Goal: Download file/media

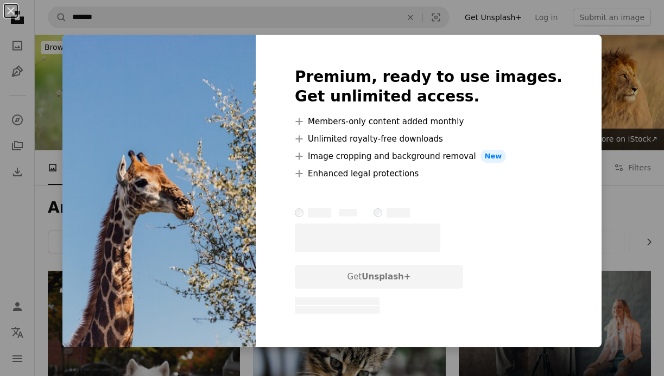
scroll to position [2107, 0]
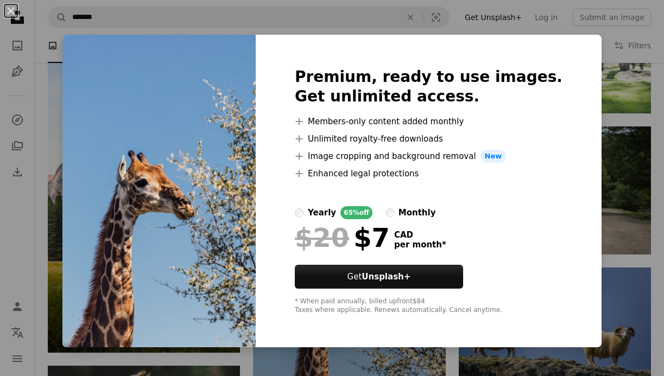
click at [638, 196] on div "An X shape Premium, ready to use images. Get unlimited access. A plus sign Memb…" at bounding box center [332, 188] width 664 height 376
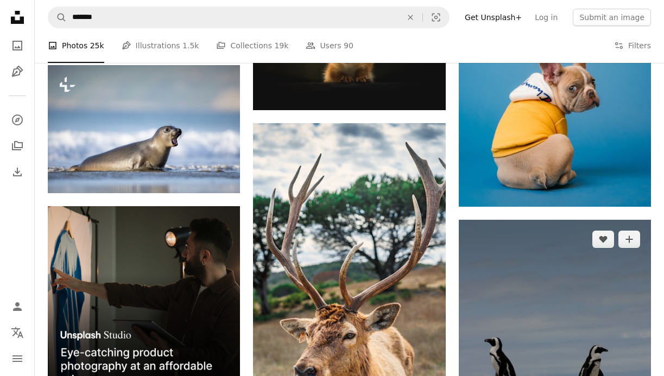
scroll to position [2550, 0]
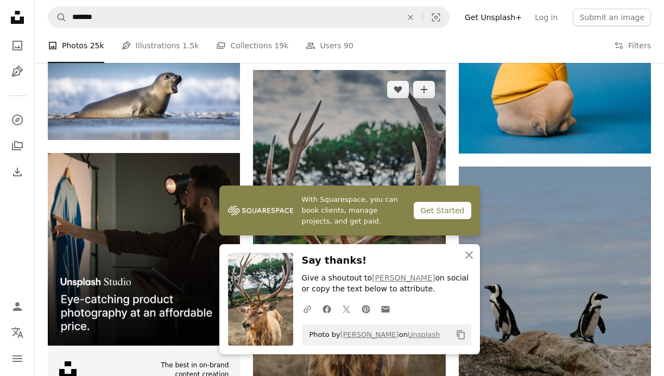
scroll to position [2605, 0]
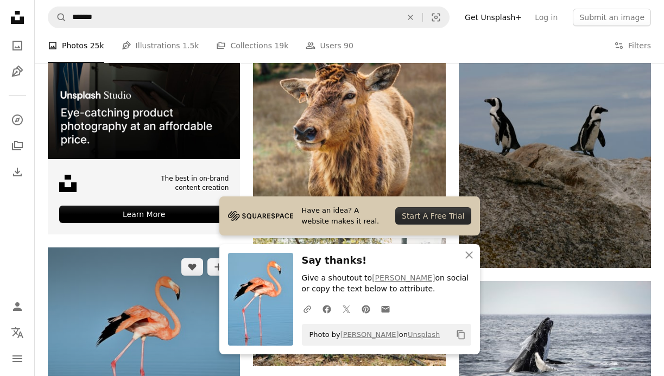
scroll to position [2794, 0]
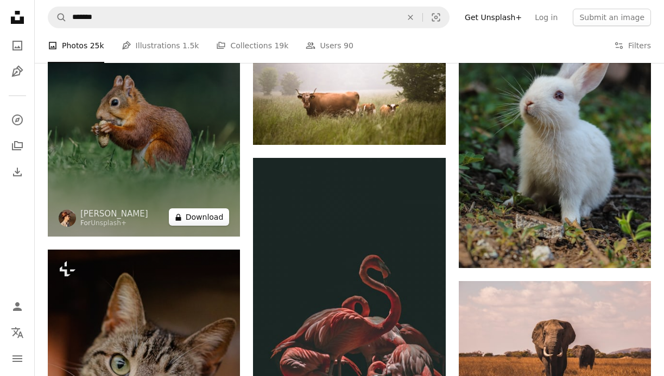
scroll to position [3758, 0]
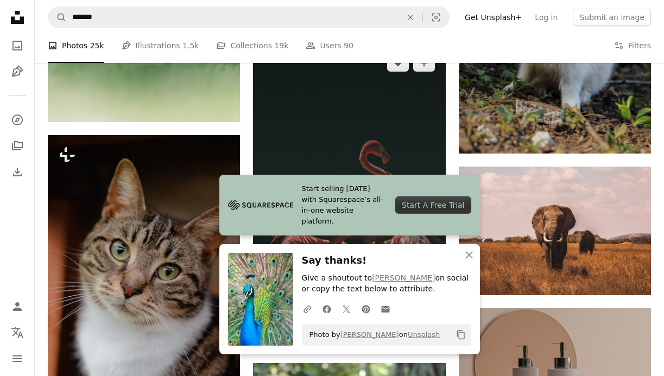
scroll to position [3872, 0]
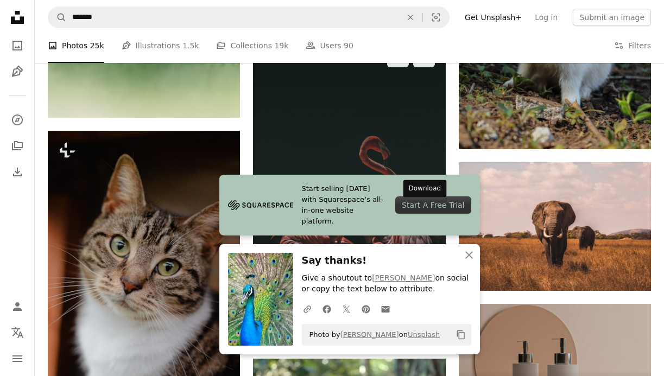
click at [423, 319] on icon "Arrow pointing down" at bounding box center [424, 325] width 9 height 13
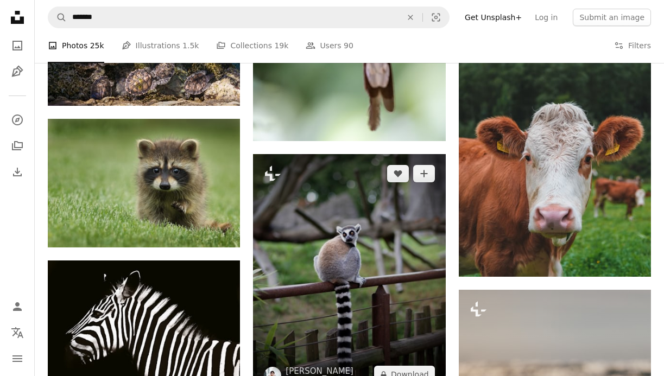
scroll to position [4774, 0]
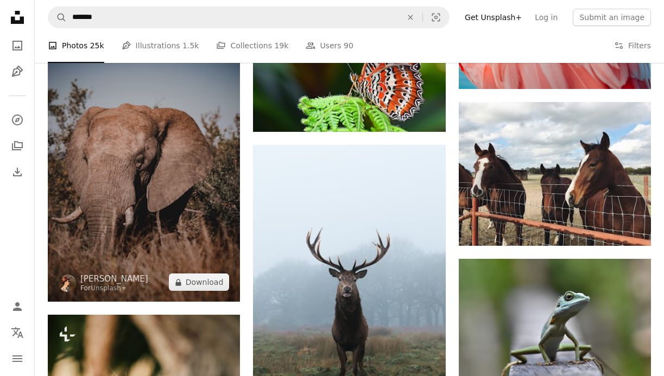
scroll to position [5514, 0]
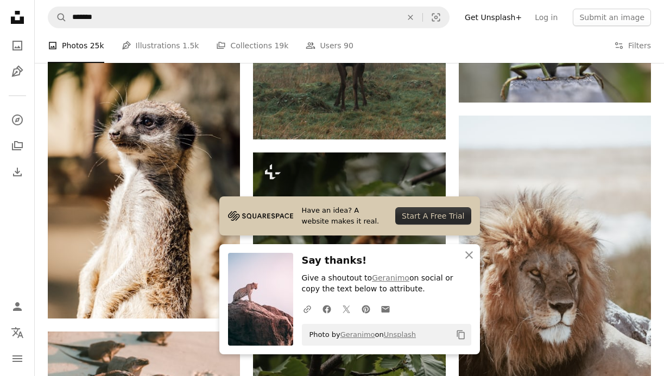
scroll to position [5804, 0]
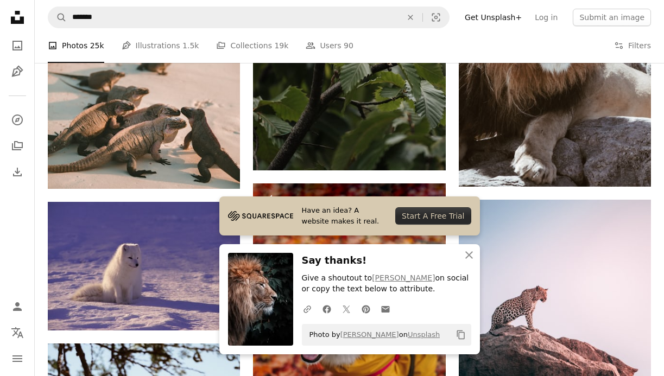
scroll to position [6072, 0]
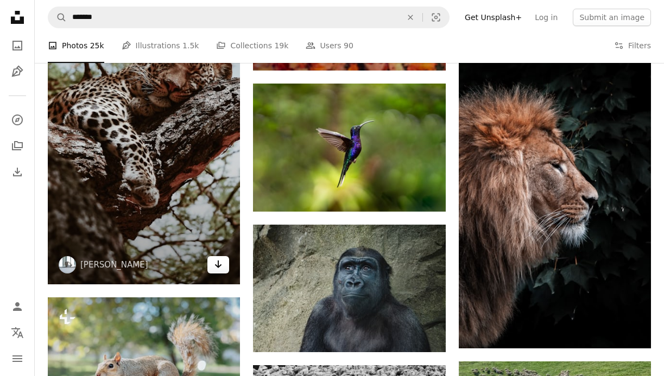
scroll to position [6475, 0]
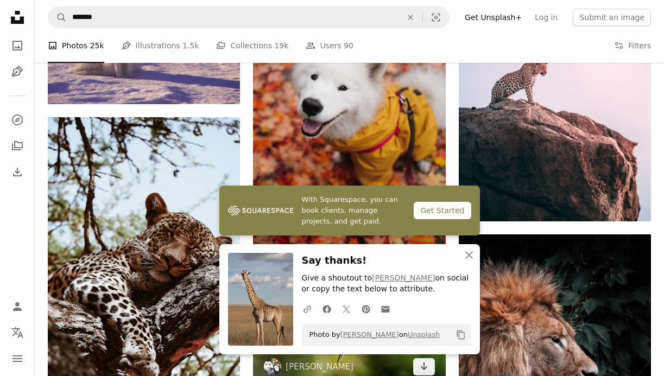
scroll to position [6297, 0]
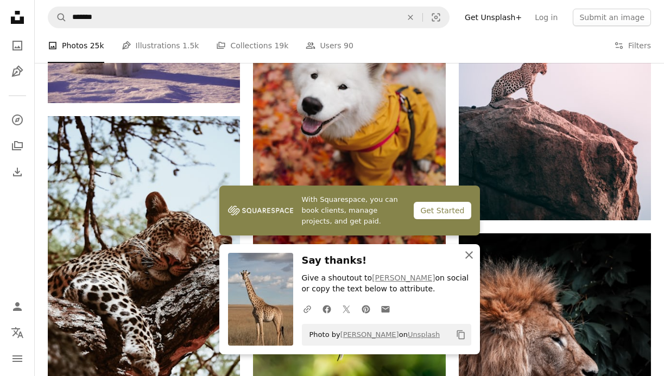
click at [471, 257] on icon "button" at bounding box center [469, 255] width 8 height 8
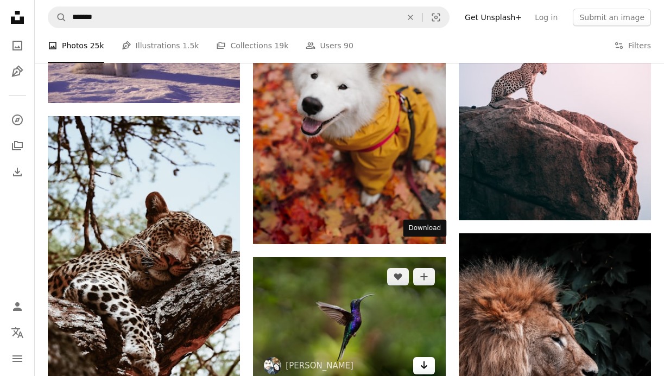
click at [427, 359] on icon "Arrow pointing down" at bounding box center [424, 365] width 9 height 13
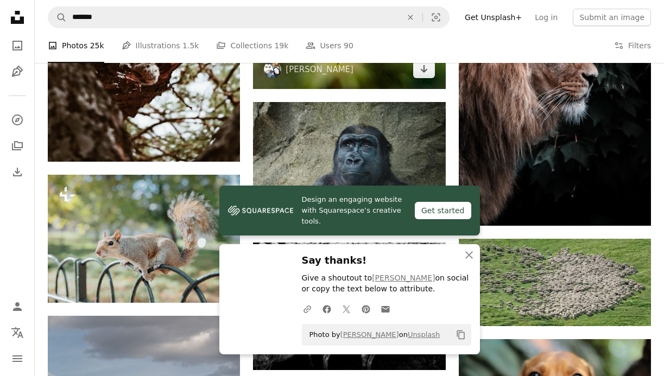
scroll to position [6593, 0]
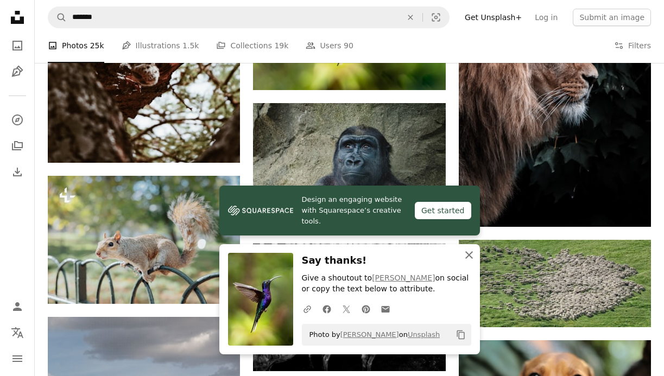
click at [469, 252] on icon "An X shape" at bounding box center [469, 255] width 13 height 13
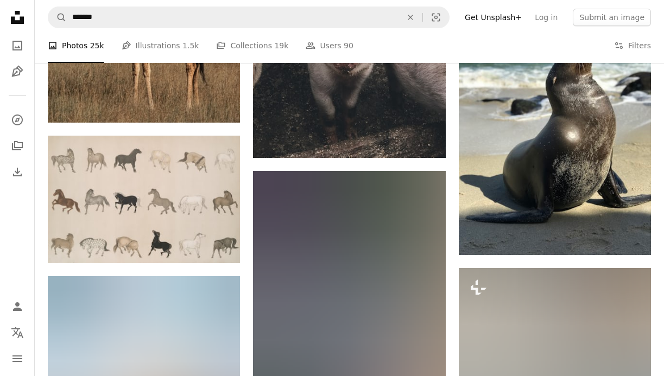
scroll to position [7078, 0]
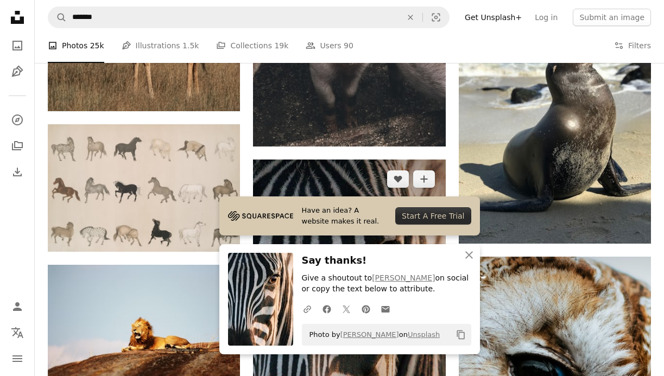
scroll to position [7088, 0]
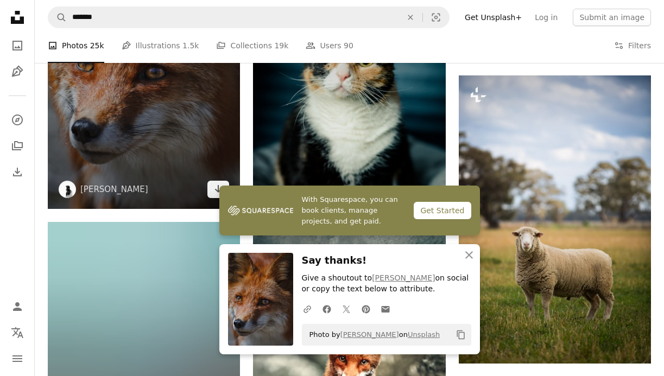
scroll to position [7575, 0]
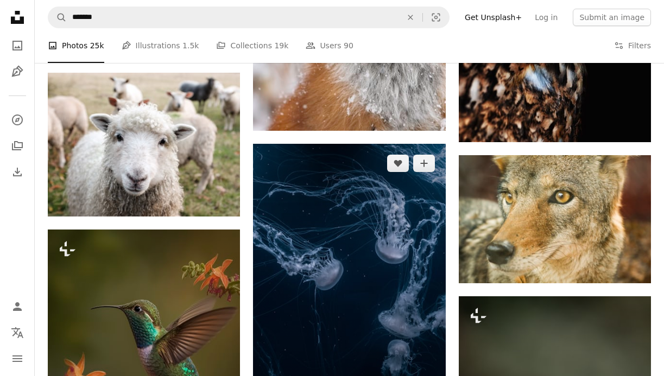
scroll to position [9628, 0]
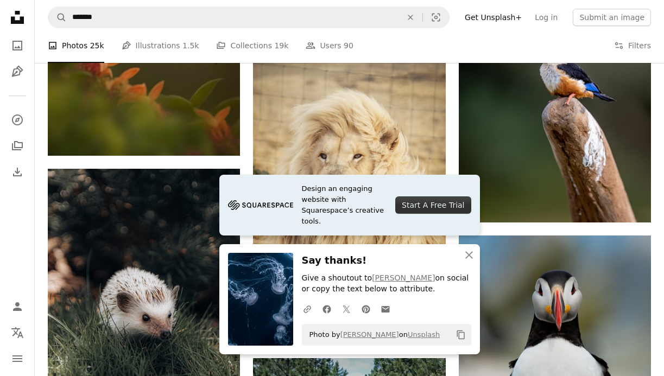
scroll to position [9993, 0]
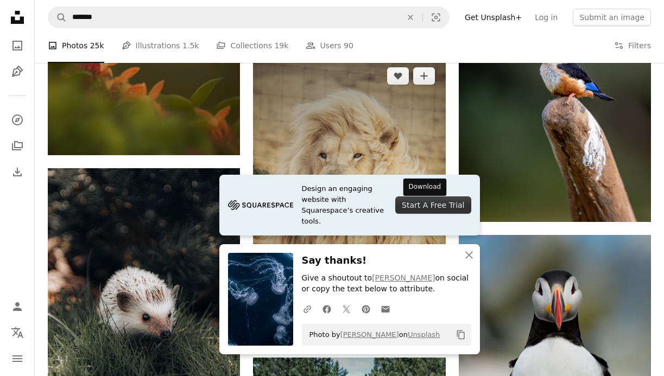
click at [424, 318] on icon "Arrow pointing down" at bounding box center [424, 324] width 9 height 13
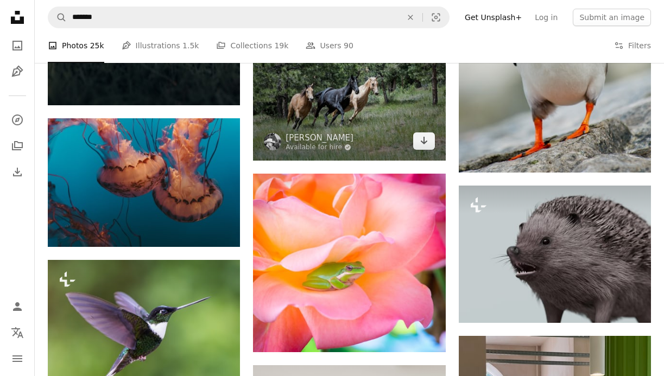
scroll to position [10347, 0]
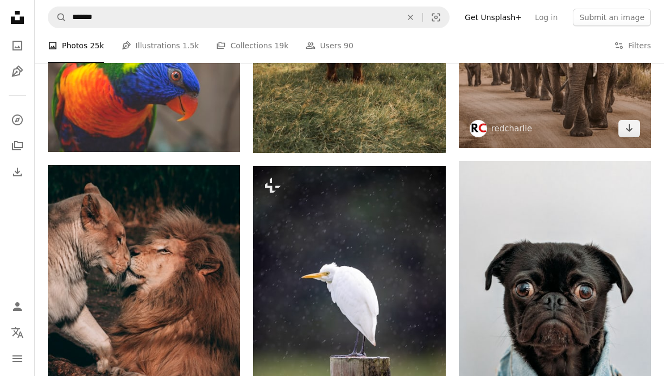
scroll to position [11151, 0]
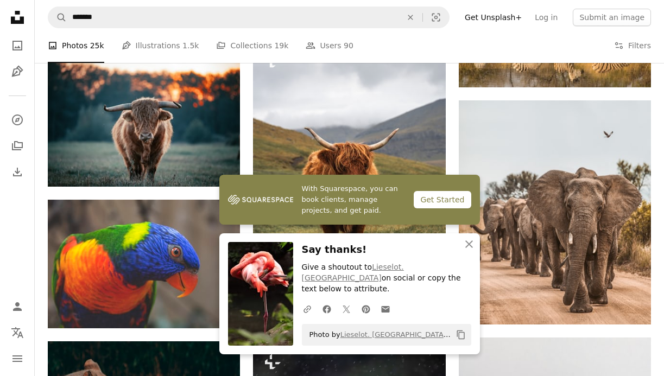
scroll to position [10976, 0]
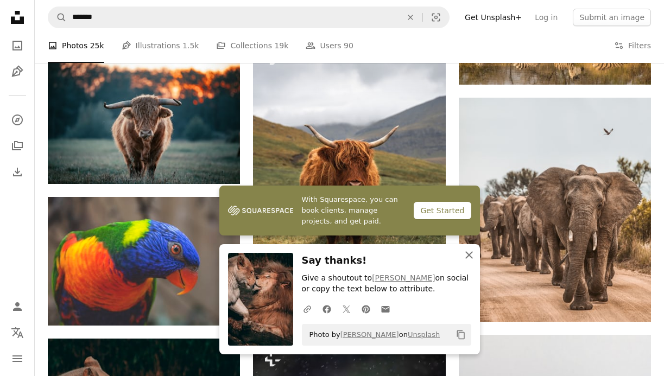
click at [471, 259] on icon "An X shape" at bounding box center [469, 255] width 13 height 13
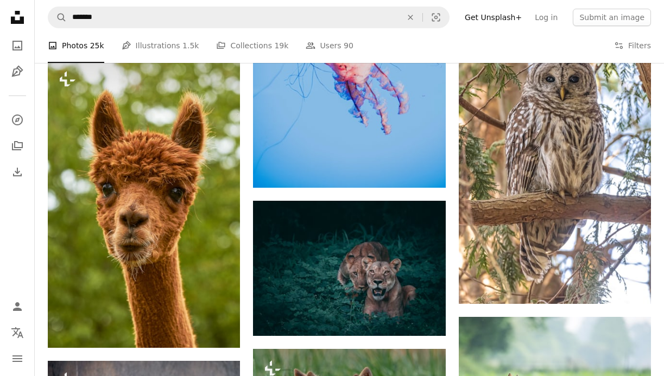
scroll to position [11861, 0]
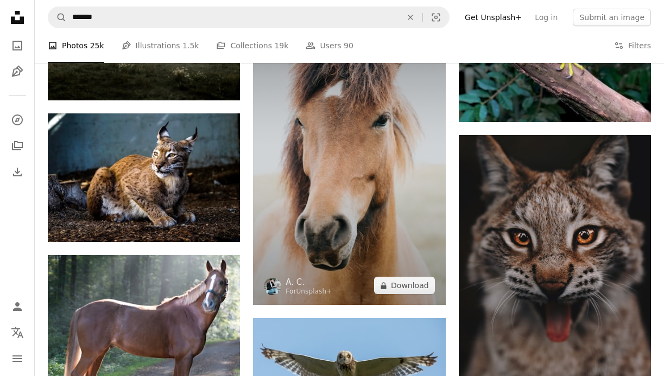
scroll to position [13197, 0]
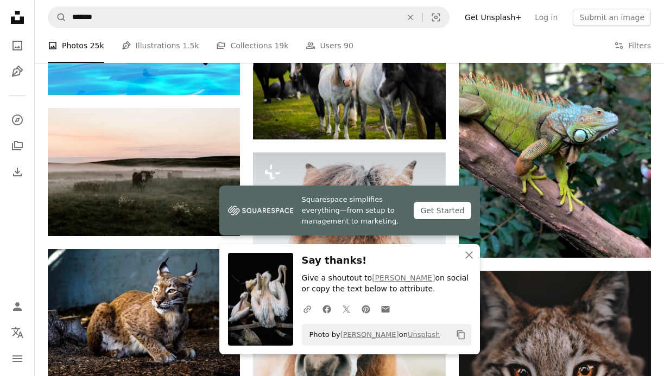
scroll to position [13082, 0]
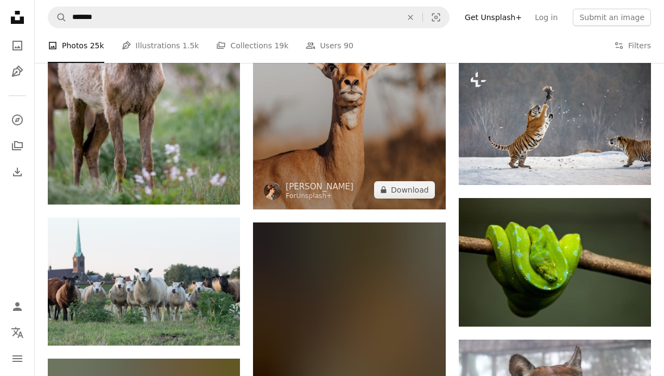
scroll to position [14180, 0]
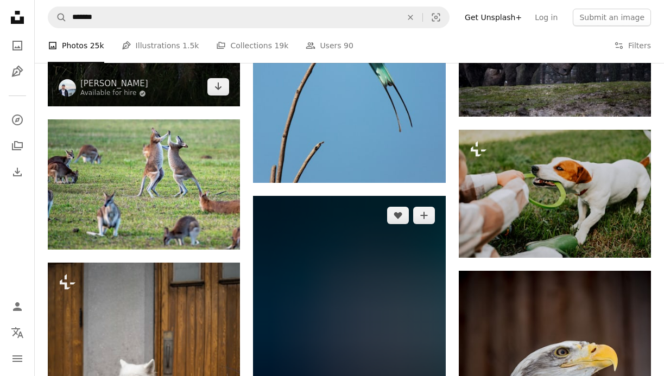
scroll to position [14807, 0]
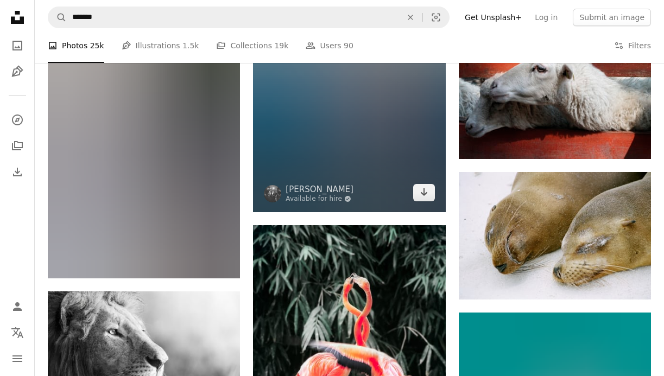
scroll to position [15382, 0]
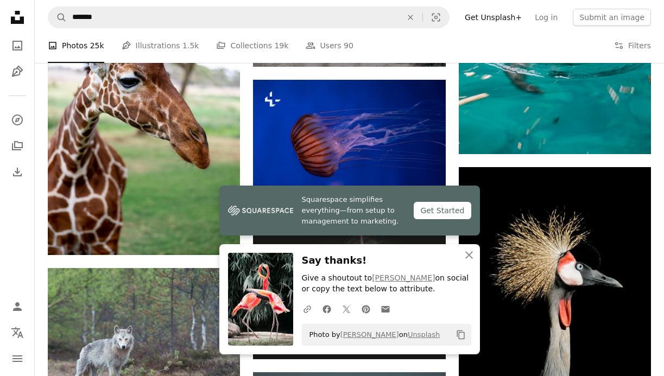
scroll to position [15859, 0]
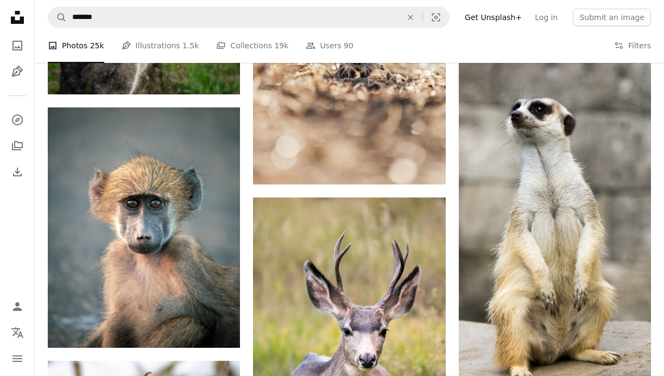
scroll to position [16811, 0]
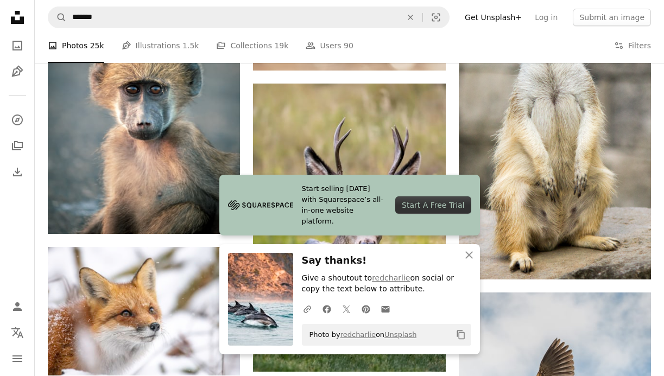
scroll to position [16927, 0]
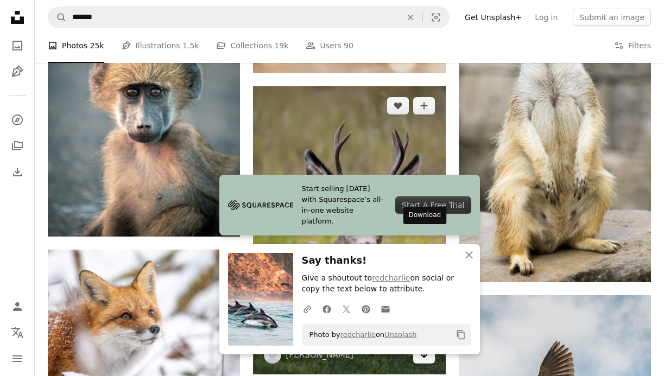
click at [421, 348] on icon "Arrow pointing down" at bounding box center [424, 354] width 9 height 13
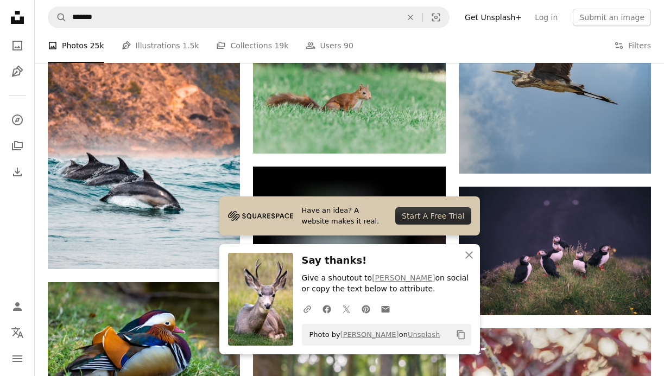
scroll to position [17293, 0]
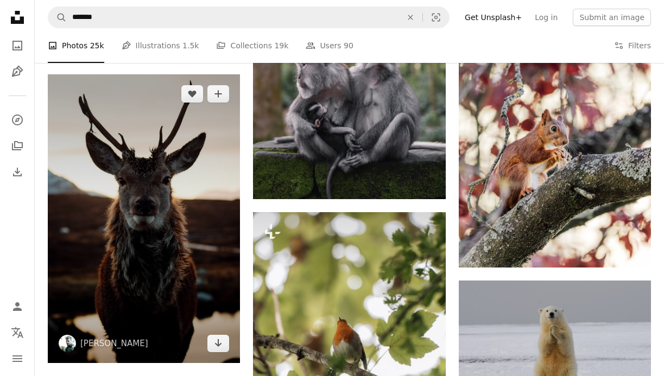
scroll to position [17644, 0]
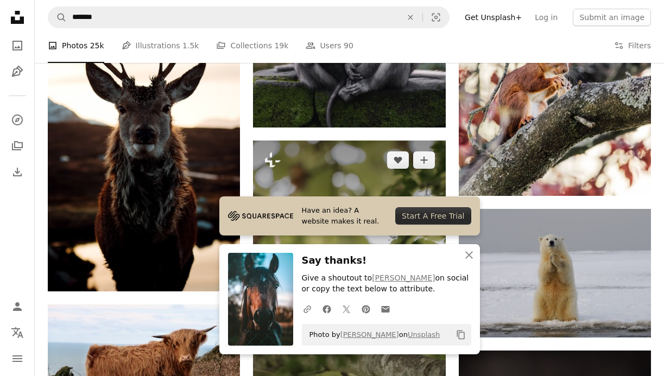
scroll to position [17723, 0]
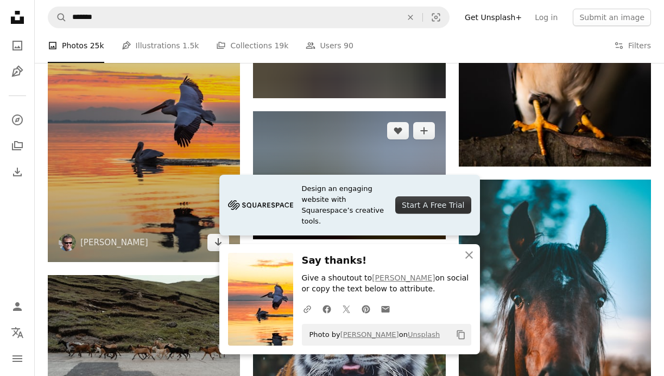
scroll to position [18184, 0]
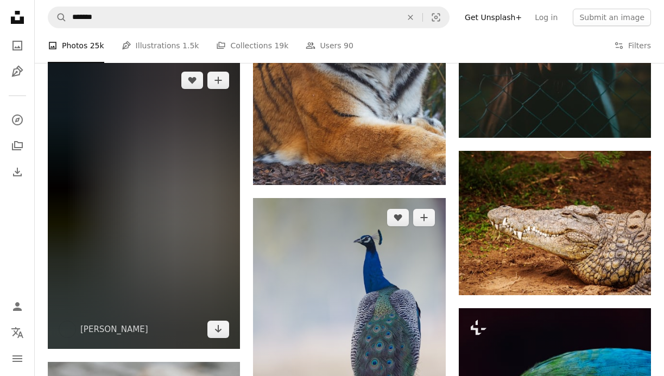
scroll to position [18561, 0]
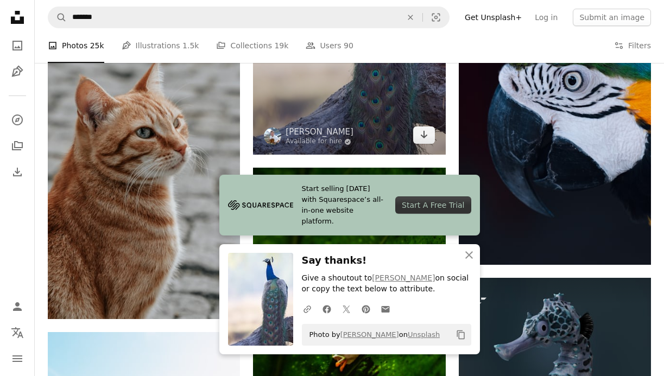
scroll to position [18879, 0]
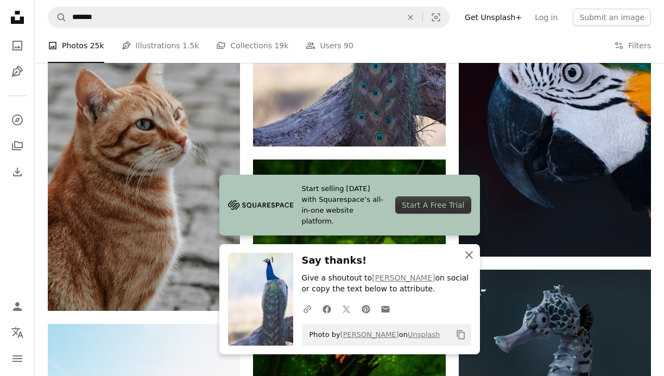
click at [467, 257] on icon "button" at bounding box center [469, 255] width 8 height 8
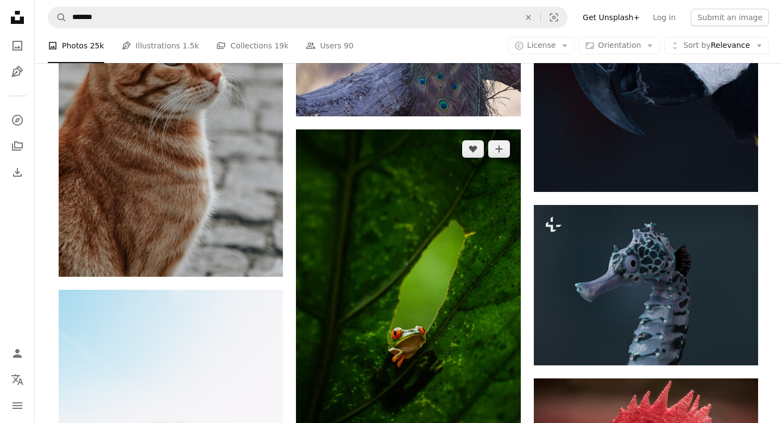
scroll to position [21851, 0]
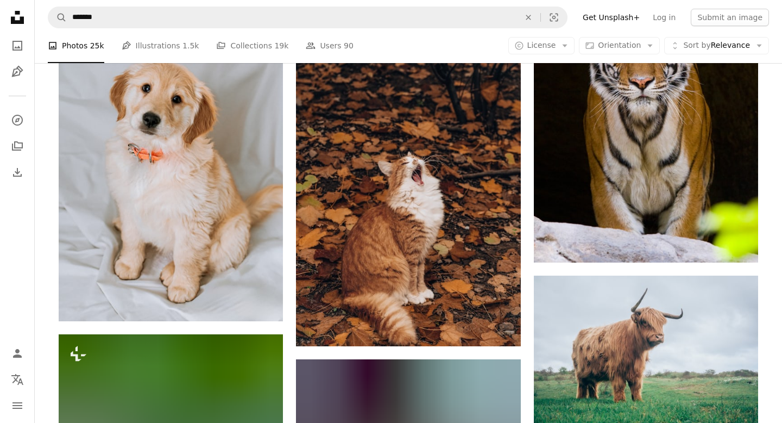
scroll to position [22485, 0]
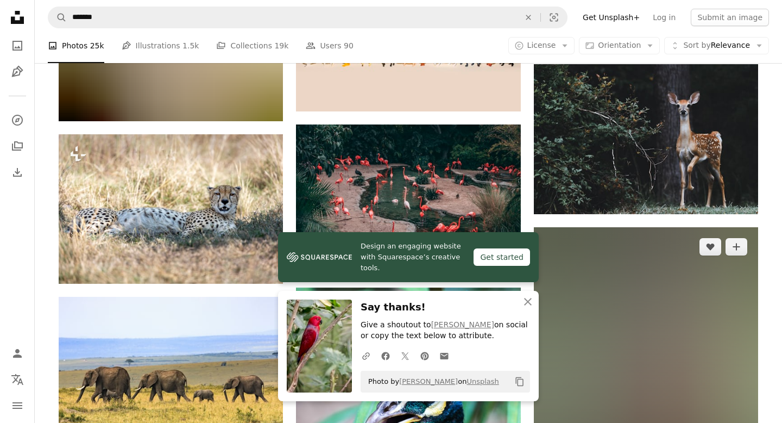
scroll to position [23019, 0]
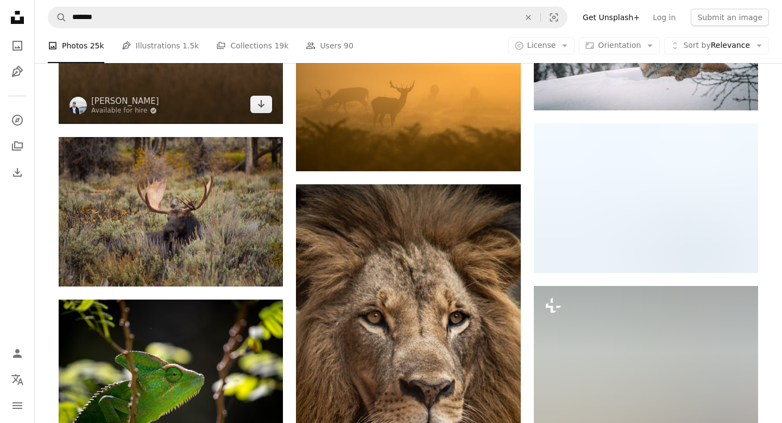
scroll to position [23634, 0]
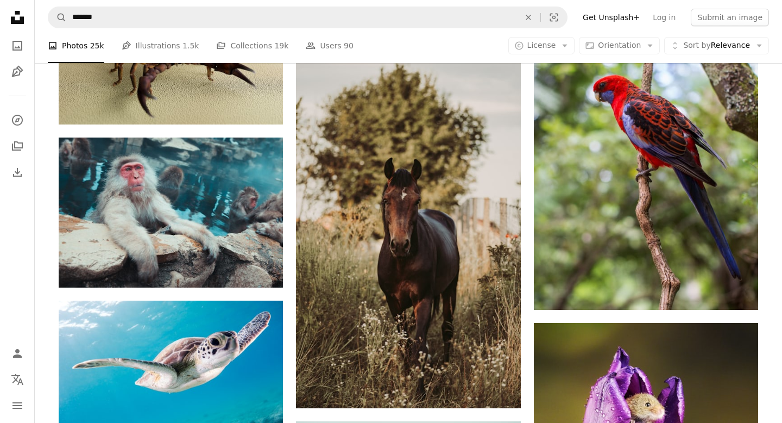
scroll to position [24284, 0]
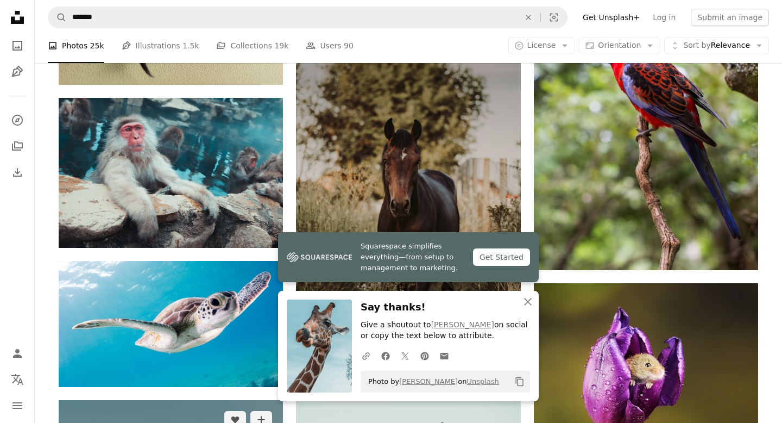
scroll to position [24335, 0]
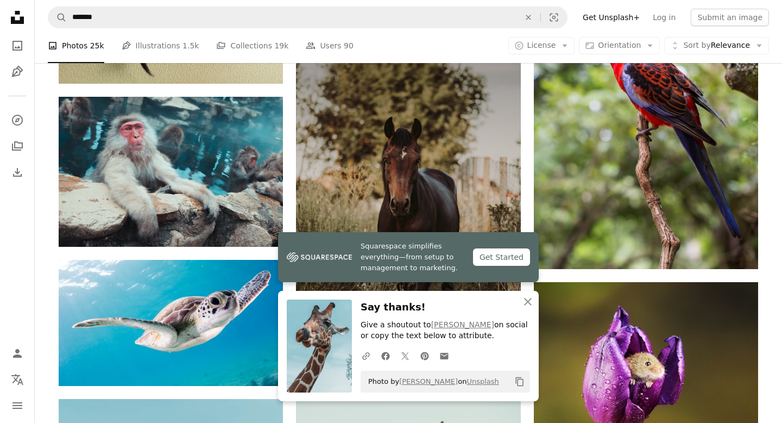
click at [502, 341] on icon "Arrow pointing down" at bounding box center [499, 347] width 9 height 13
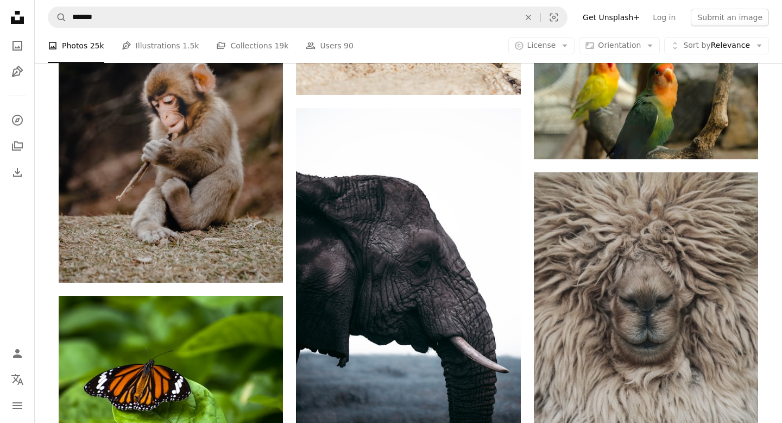
scroll to position [25154, 0]
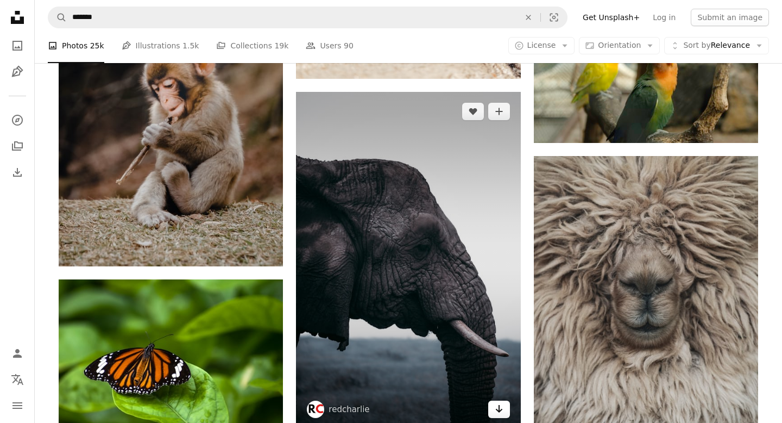
click at [500, 376] on icon "Arrow pointing down" at bounding box center [499, 408] width 9 height 13
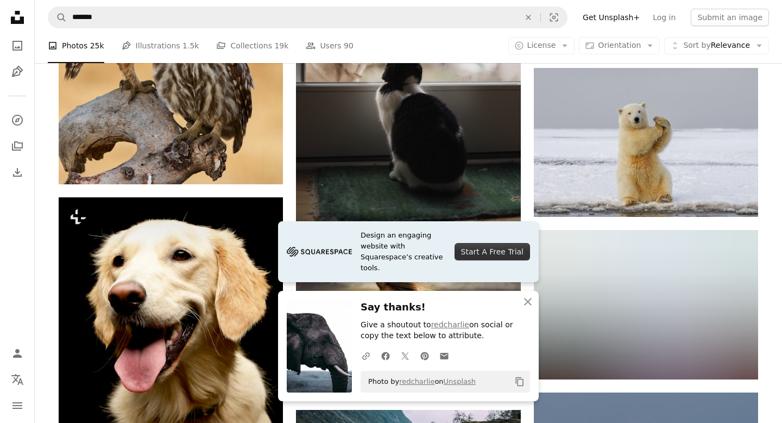
scroll to position [25697, 0]
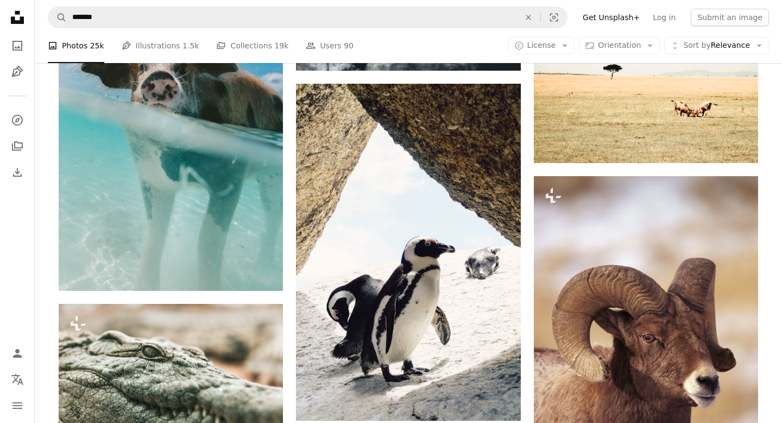
scroll to position [28534, 0]
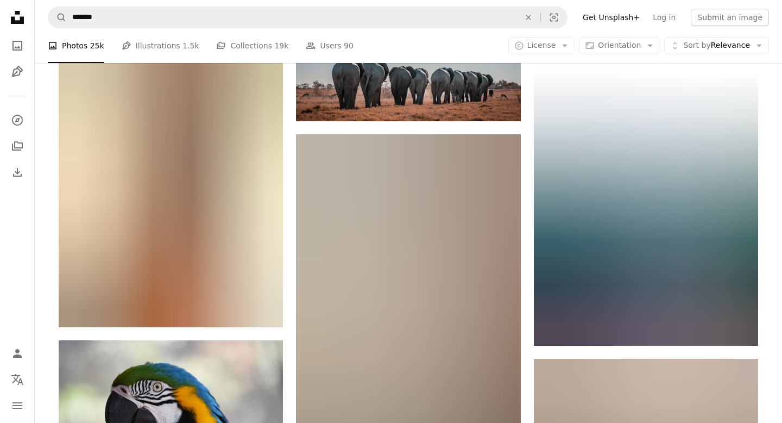
scroll to position [30022, 0]
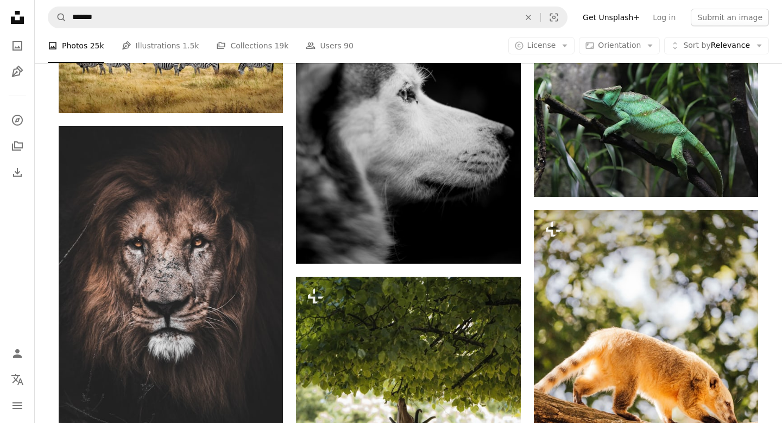
scroll to position [31735, 0]
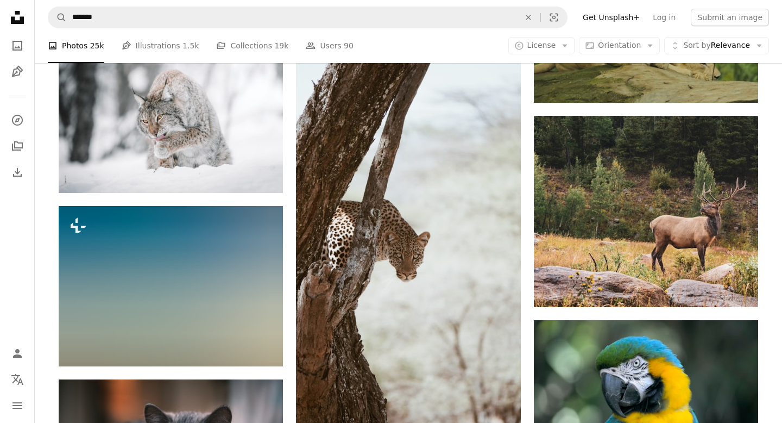
scroll to position [32835, 0]
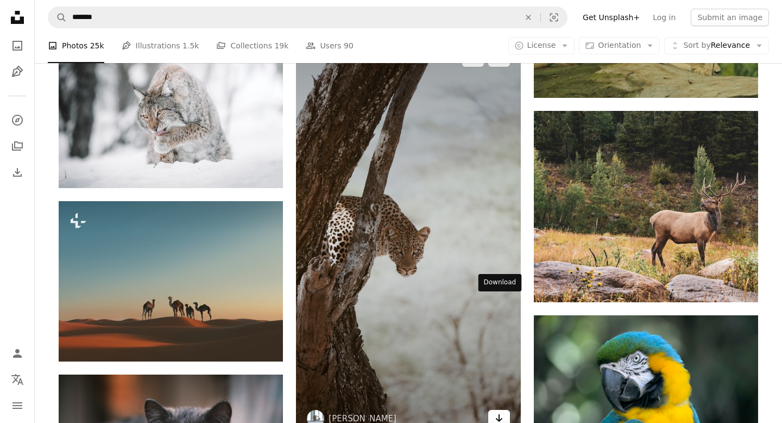
click at [496, 376] on icon "Arrow pointing down" at bounding box center [499, 417] width 9 height 13
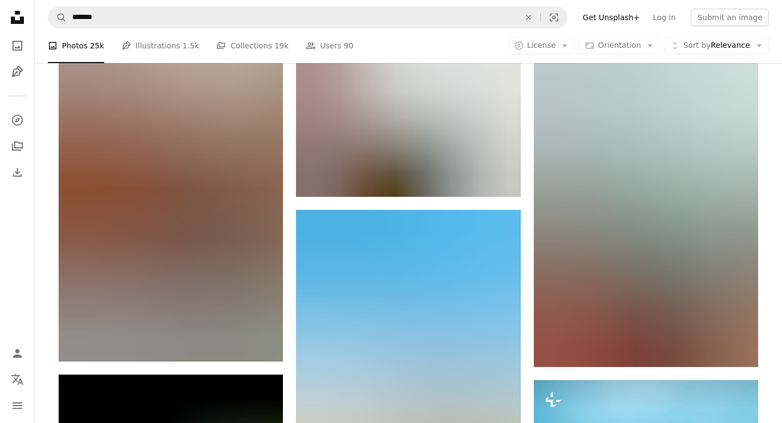
scroll to position [33959, 0]
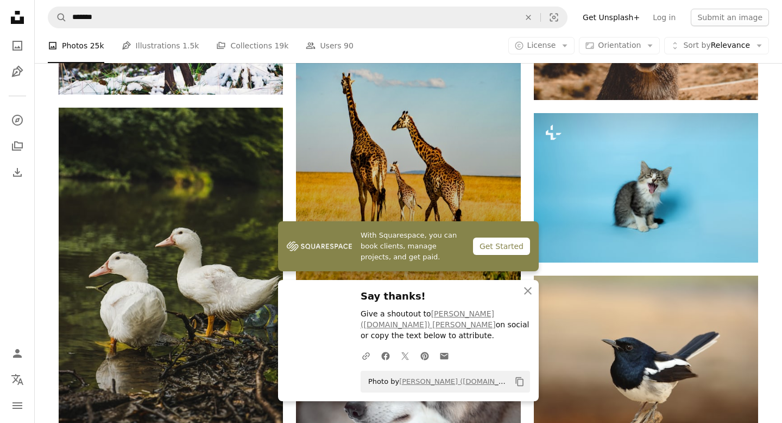
scroll to position [34169, 0]
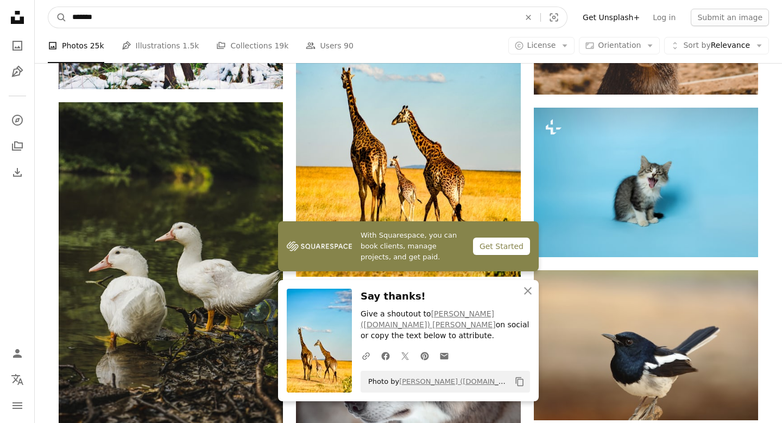
click at [304, 15] on input "*******" at bounding box center [292, 17] width 450 height 21
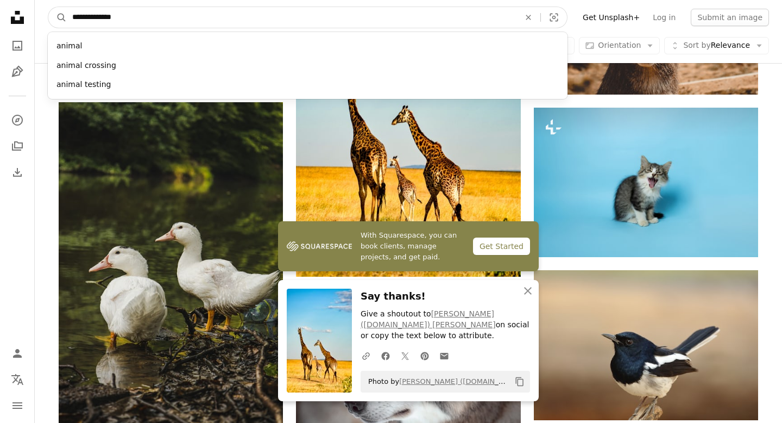
type input "**********"
click button "A magnifying glass" at bounding box center [57, 17] width 18 height 21
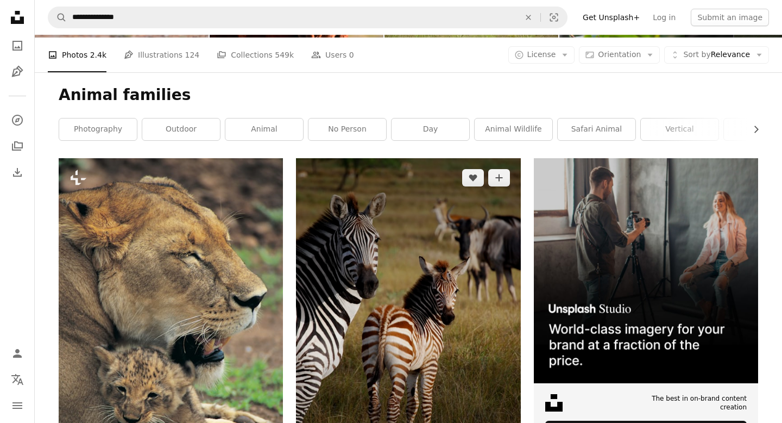
scroll to position [116, 0]
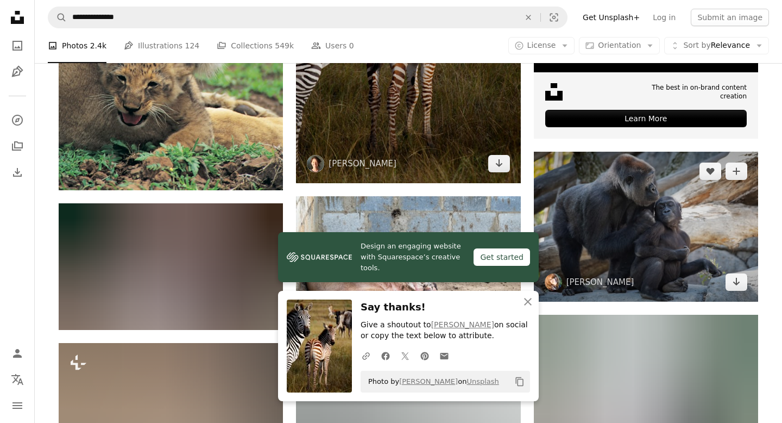
scroll to position [425, 0]
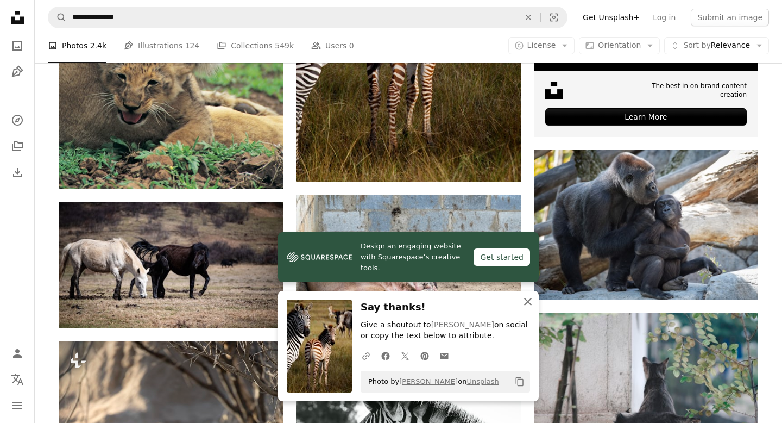
click at [531, 305] on icon "An X shape" at bounding box center [527, 301] width 13 height 13
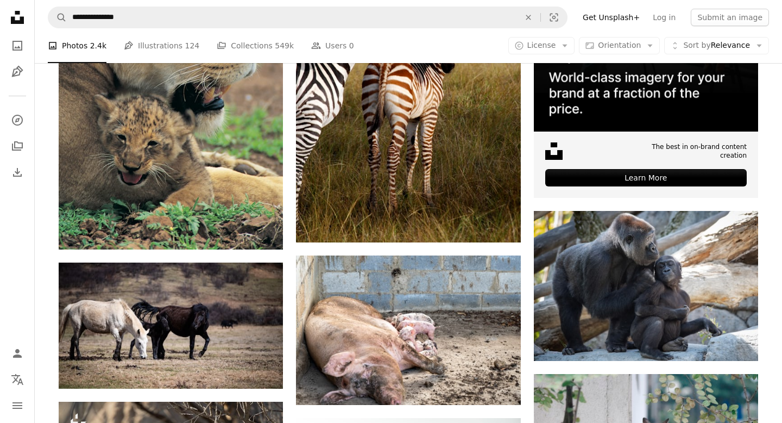
scroll to position [364, 0]
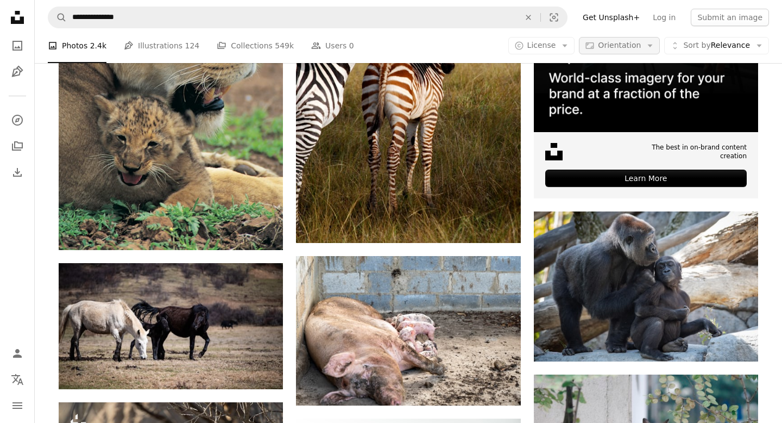
click at [644, 51] on button "Aspect ratio Orientation Arrow down" at bounding box center [619, 45] width 81 height 17
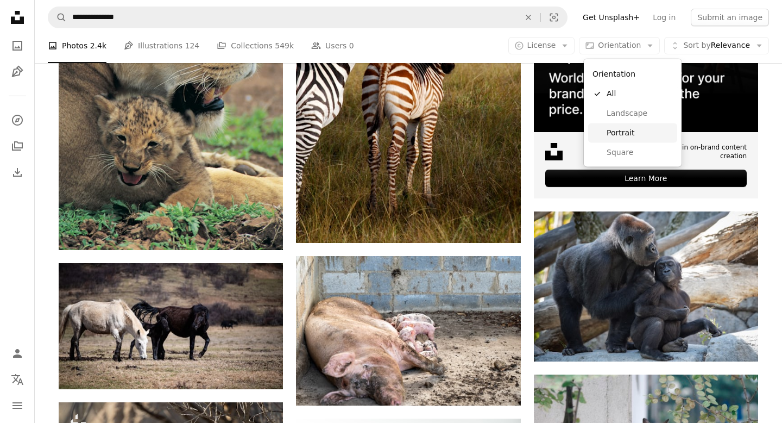
click at [640, 128] on span "Portrait" at bounding box center [640, 132] width 66 height 11
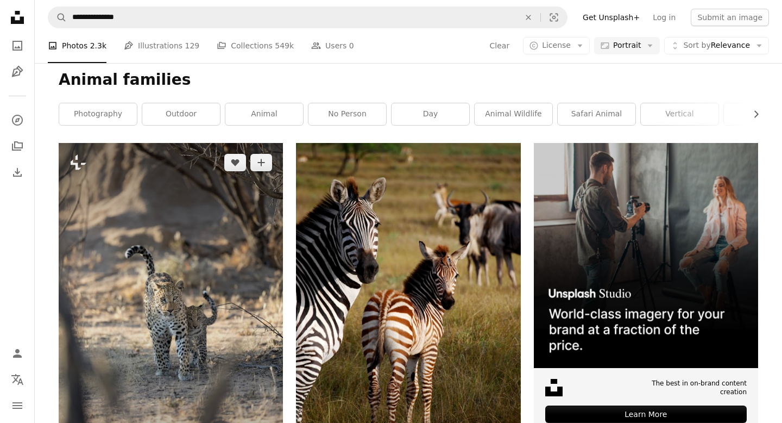
scroll to position [129, 0]
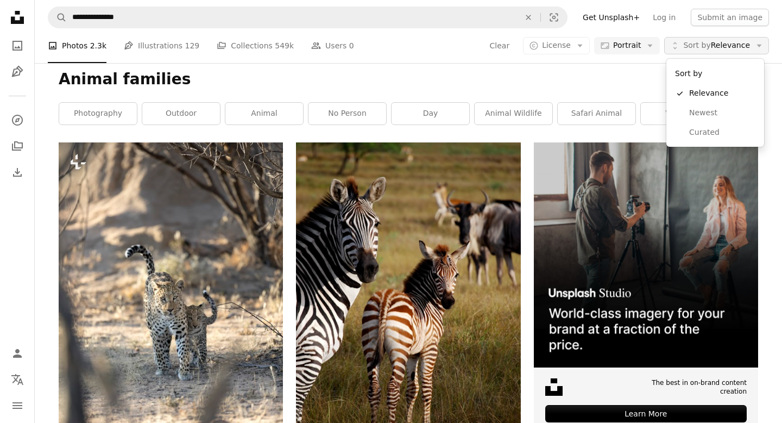
click at [664, 44] on span "Sort by" at bounding box center [696, 45] width 27 height 9
click at [577, 51] on button "A copyright icon © License Arrow down" at bounding box center [556, 45] width 67 height 17
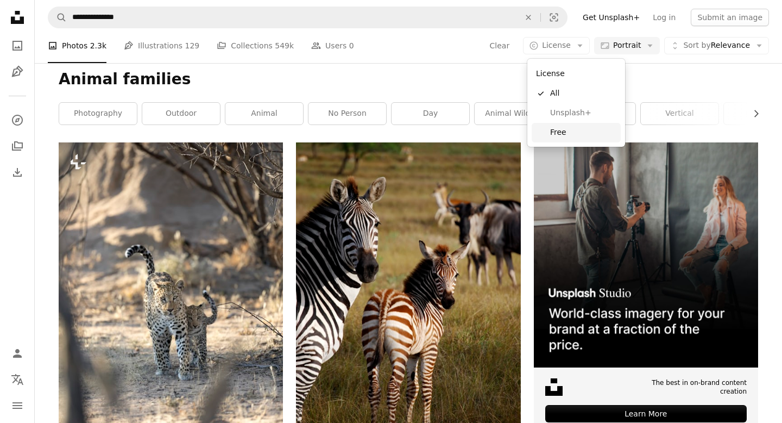
click at [560, 138] on link "Free" at bounding box center [576, 133] width 89 height 20
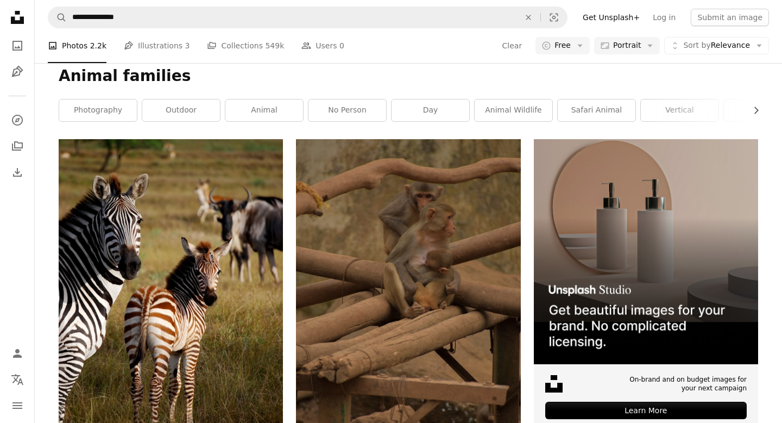
scroll to position [148, 0]
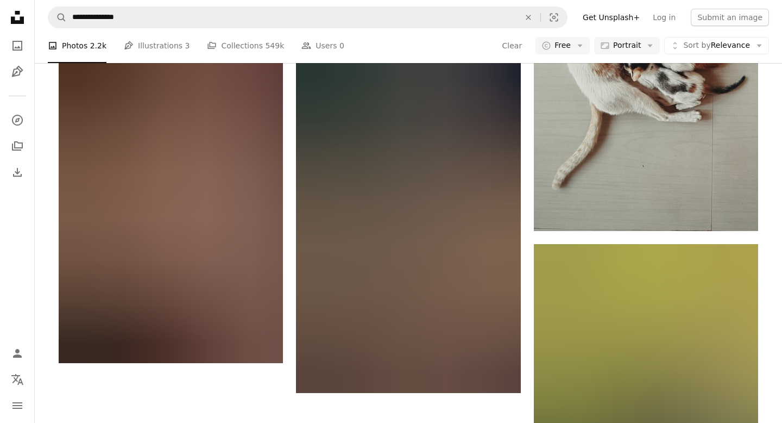
scroll to position [2302, 0]
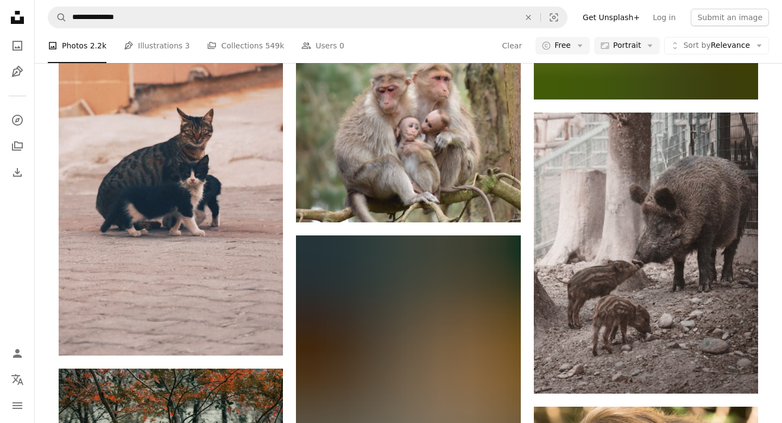
scroll to position [4114, 0]
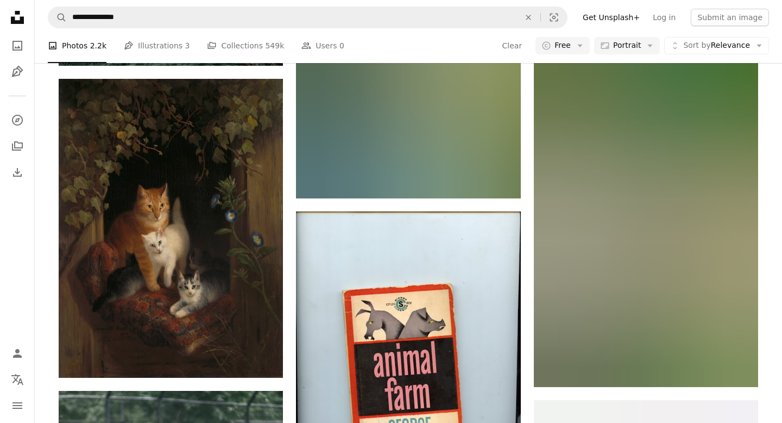
scroll to position [4754, 0]
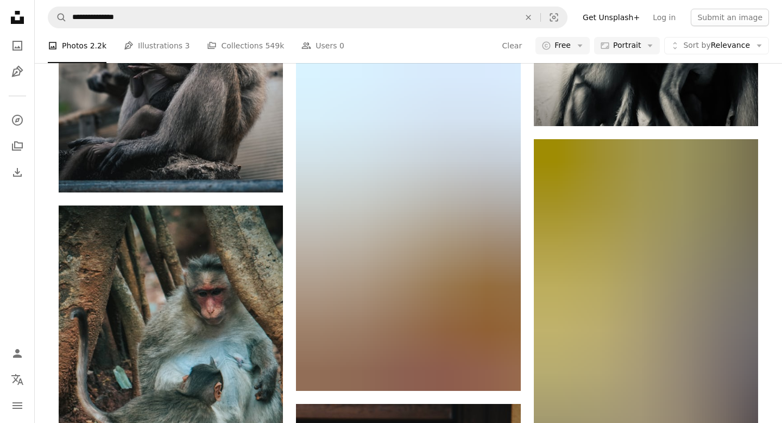
scroll to position [6274, 0]
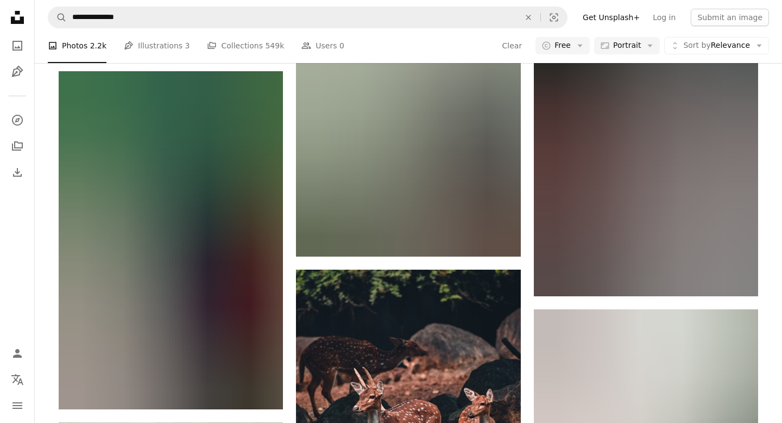
scroll to position [7461, 0]
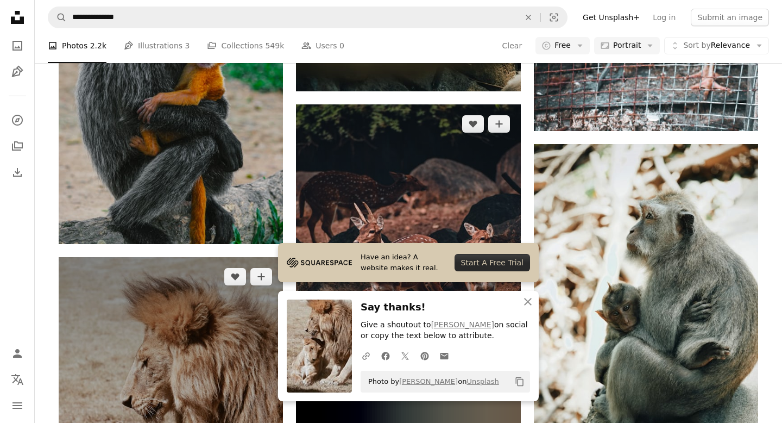
scroll to position [7622, 0]
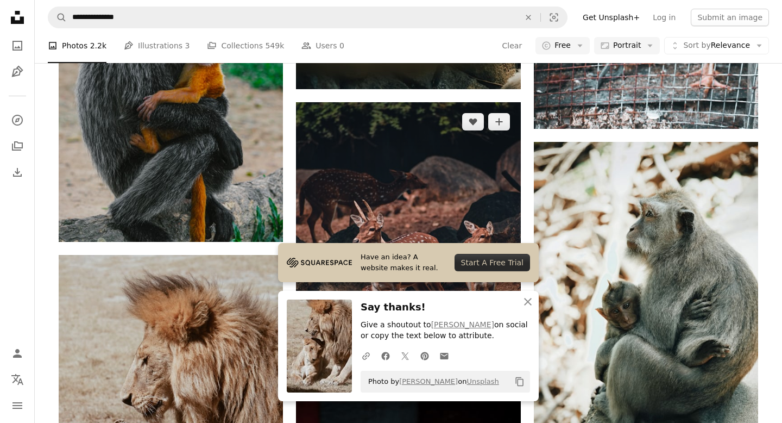
click at [497, 356] on icon "Arrow pointing down" at bounding box center [499, 362] width 9 height 13
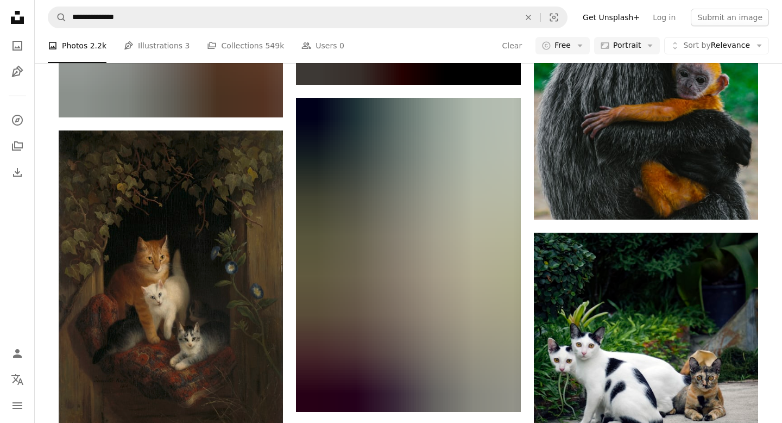
scroll to position [10081, 0]
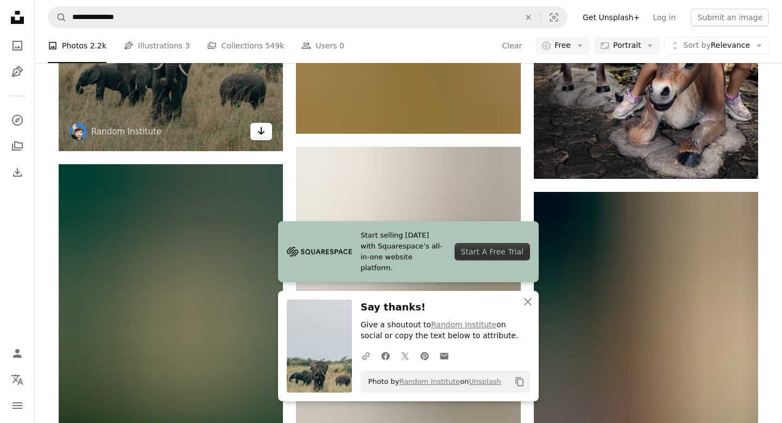
scroll to position [10715, 0]
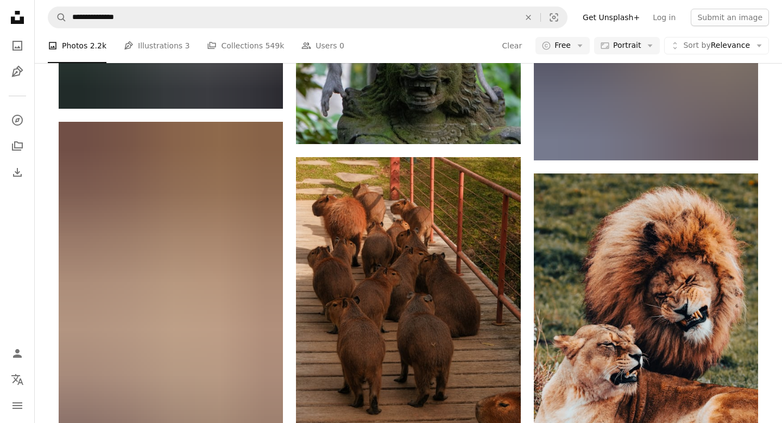
scroll to position [13070, 0]
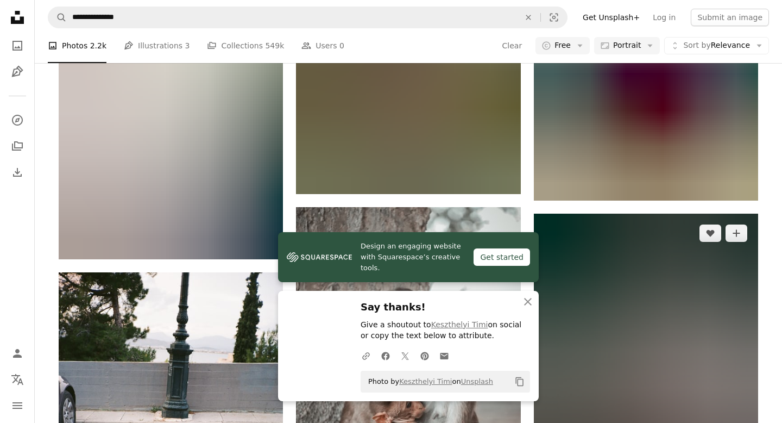
scroll to position [13646, 0]
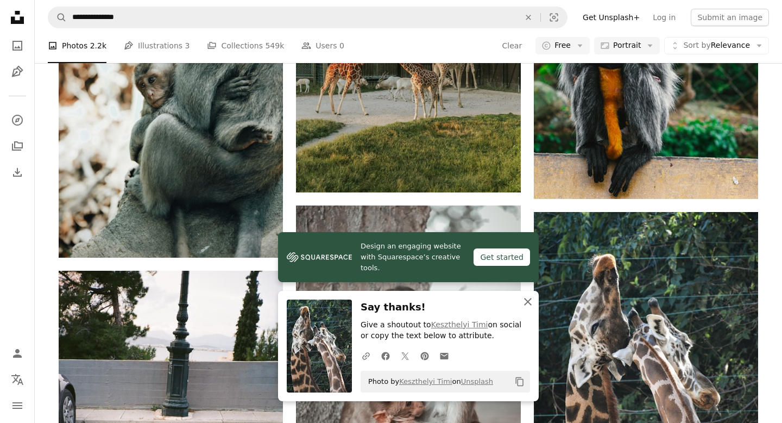
click at [519, 304] on button "An X shape Close" at bounding box center [528, 302] width 22 height 22
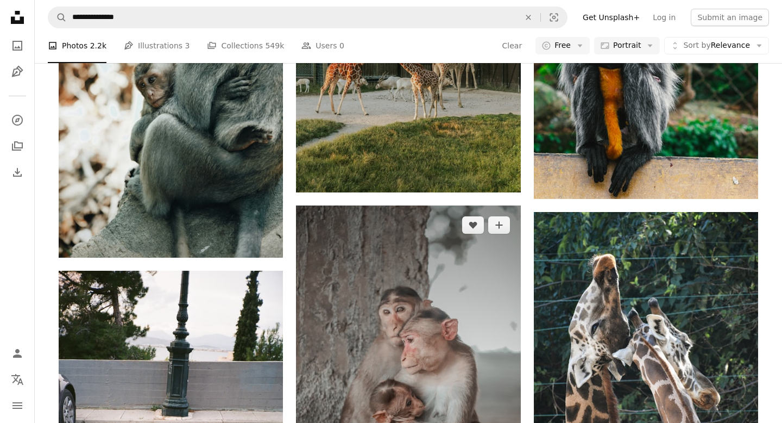
click at [519, 304] on img at bounding box center [408, 373] width 224 height 337
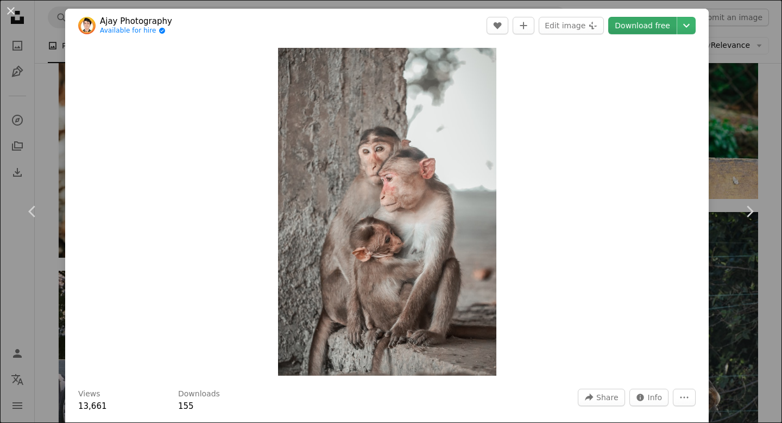
click at [664, 19] on link "Download free" at bounding box center [642, 25] width 68 height 17
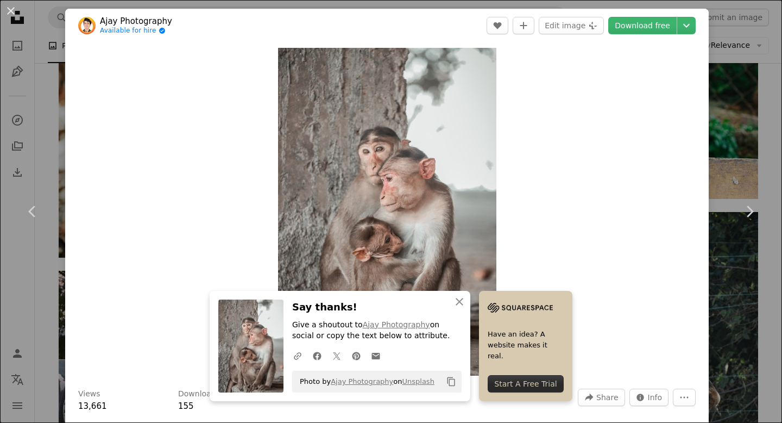
click at [664, 67] on div "An X shape Chevron left Chevron right An X shape Close Say thanks! Give a shout…" at bounding box center [391, 211] width 782 height 423
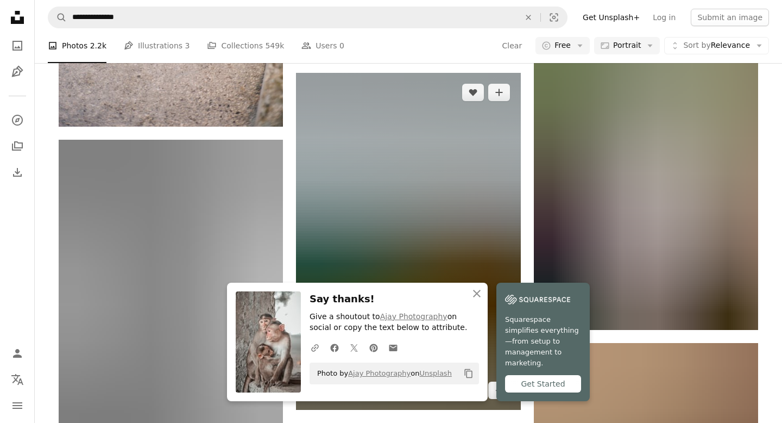
scroll to position [14136, 0]
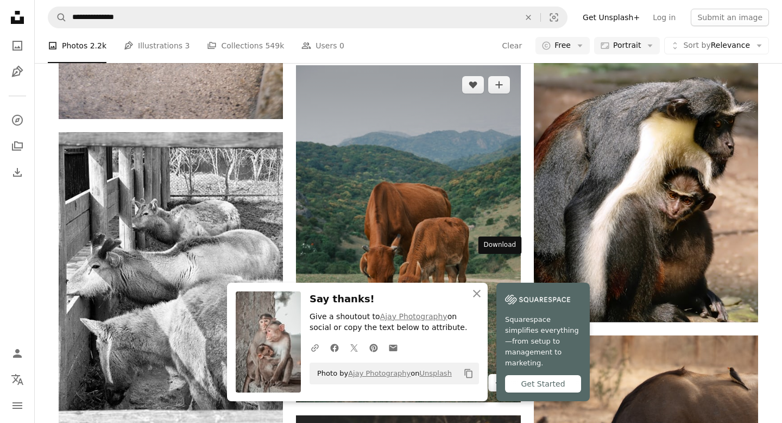
click at [499, 376] on icon "Download" at bounding box center [498, 382] width 7 height 8
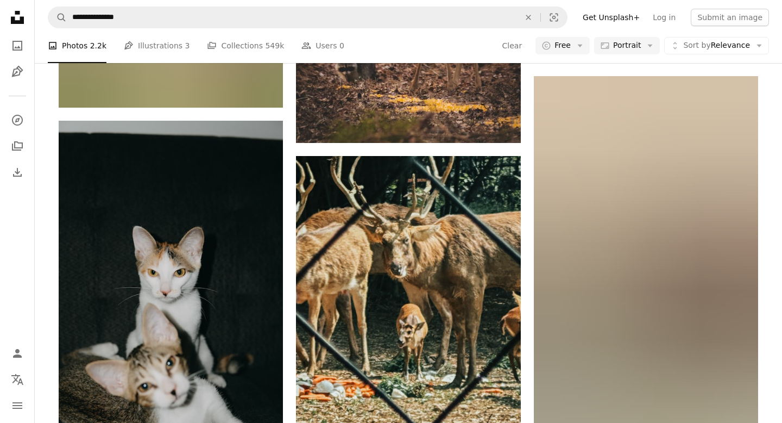
scroll to position [14746, 0]
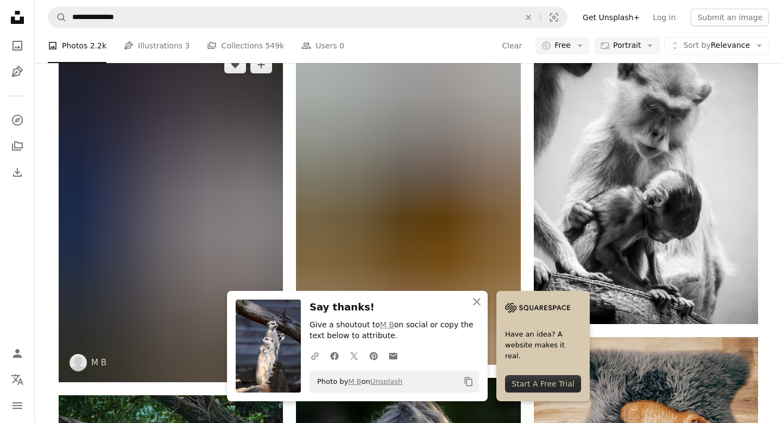
scroll to position [15172, 0]
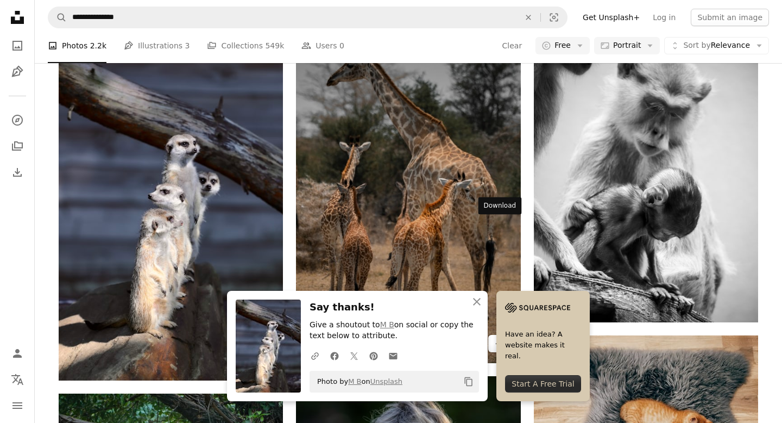
click at [504, 335] on link "Arrow pointing down" at bounding box center [499, 343] width 22 height 17
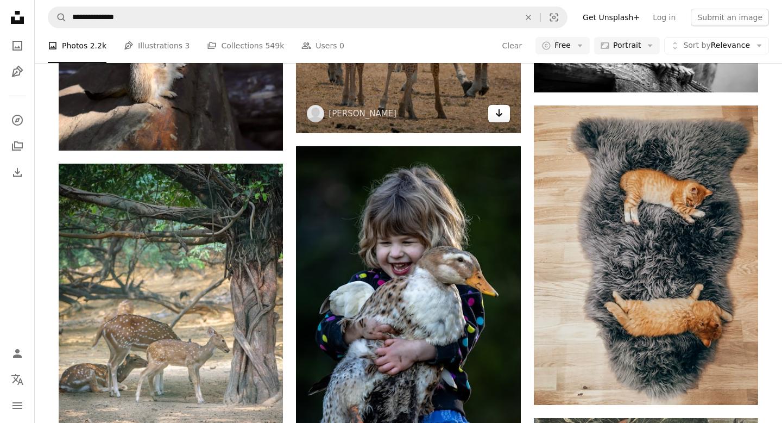
scroll to position [15405, 0]
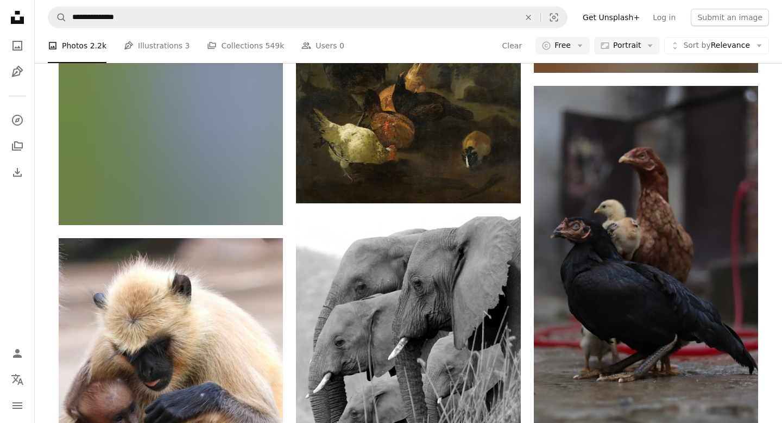
scroll to position [17382, 0]
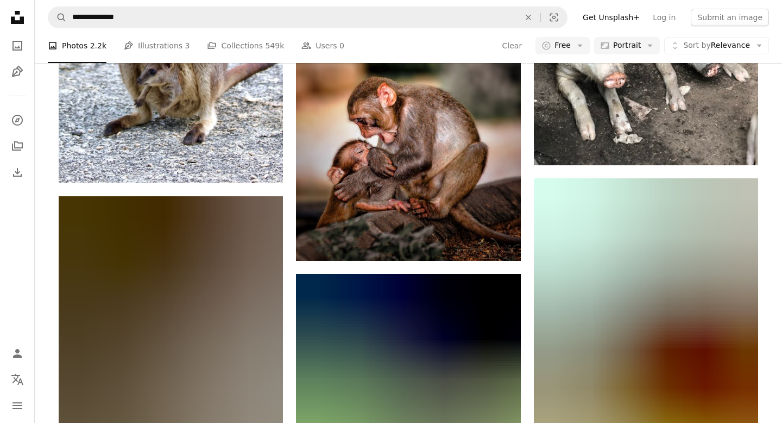
scroll to position [25403, 0]
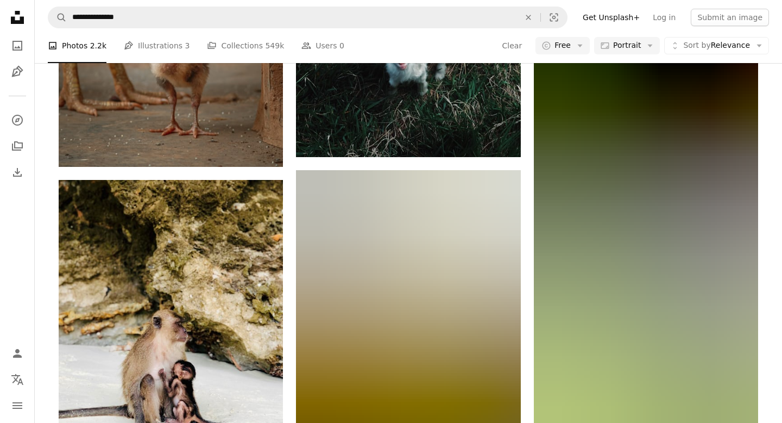
scroll to position [33437, 0]
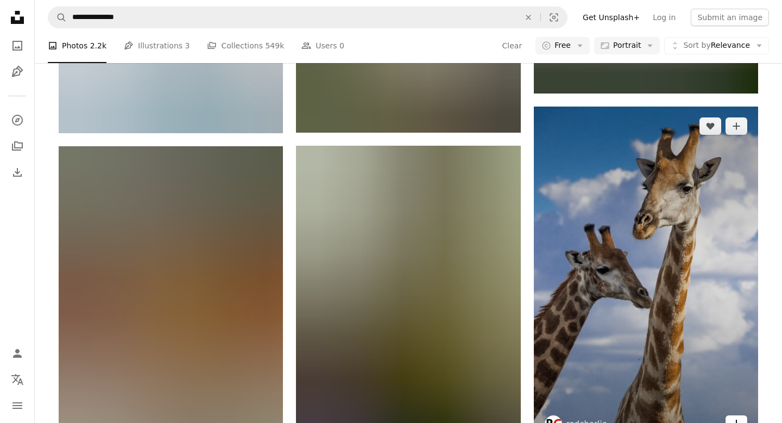
scroll to position [34119, 0]
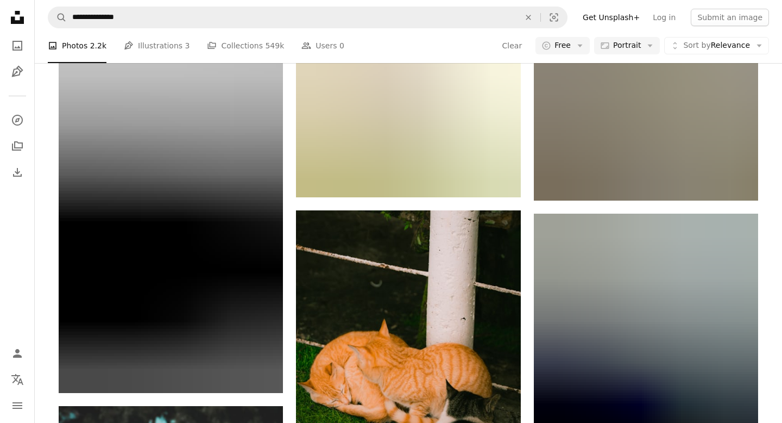
scroll to position [40552, 0]
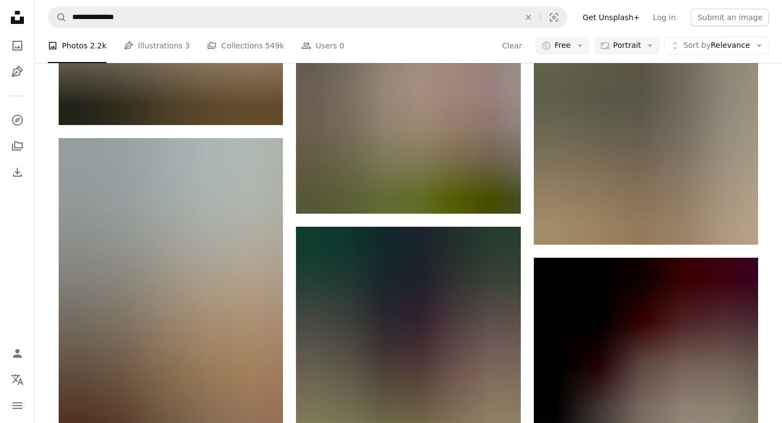
scroll to position [41540, 0]
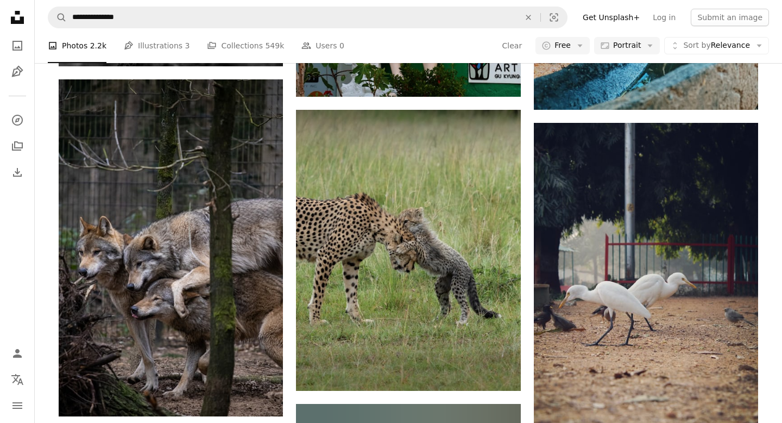
scroll to position [42649, 0]
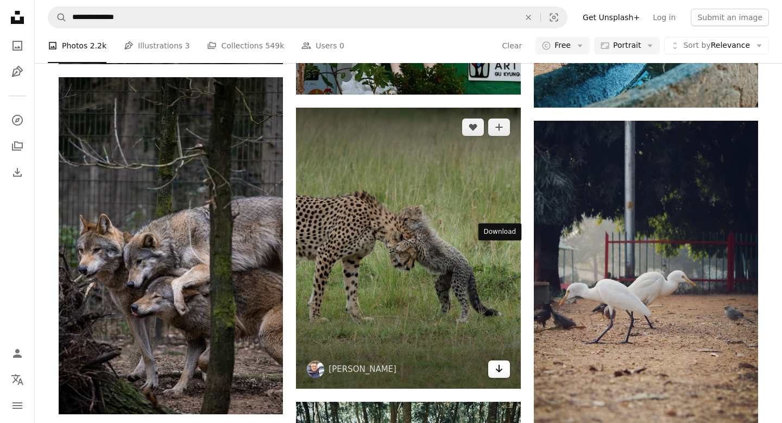
click at [500, 362] on icon "Arrow pointing down" at bounding box center [499, 368] width 9 height 13
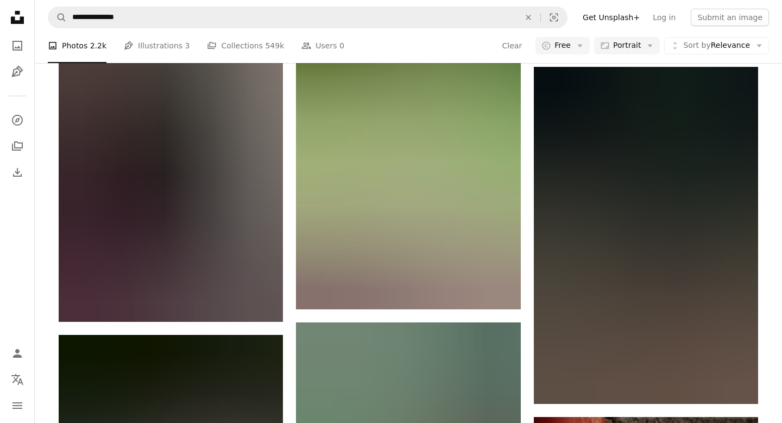
scroll to position [43782, 0]
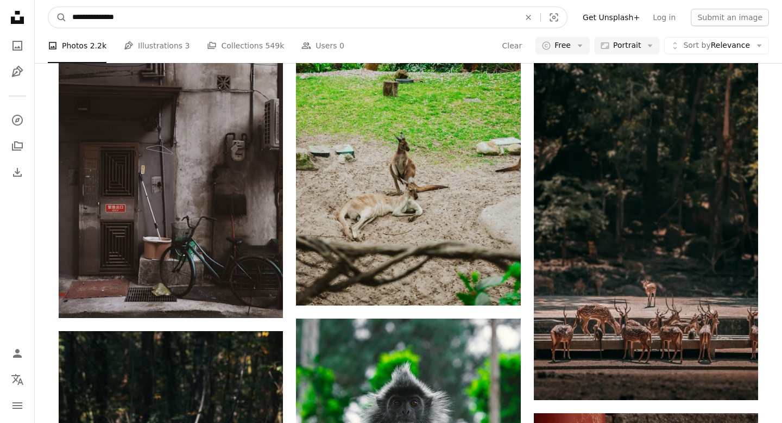
click at [237, 19] on input "**********" at bounding box center [292, 17] width 450 height 21
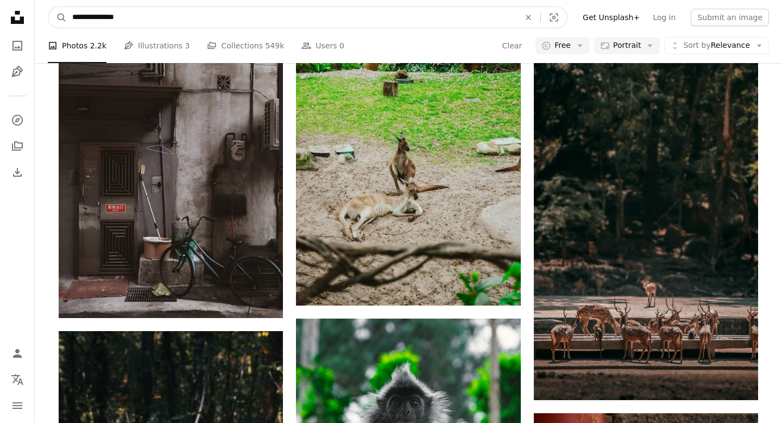
click at [155, 22] on input "**********" at bounding box center [292, 17] width 450 height 21
click at [100, 20] on input "**********" at bounding box center [292, 17] width 450 height 21
type input "**********"
click button "A magnifying glass" at bounding box center [57, 17] width 18 height 21
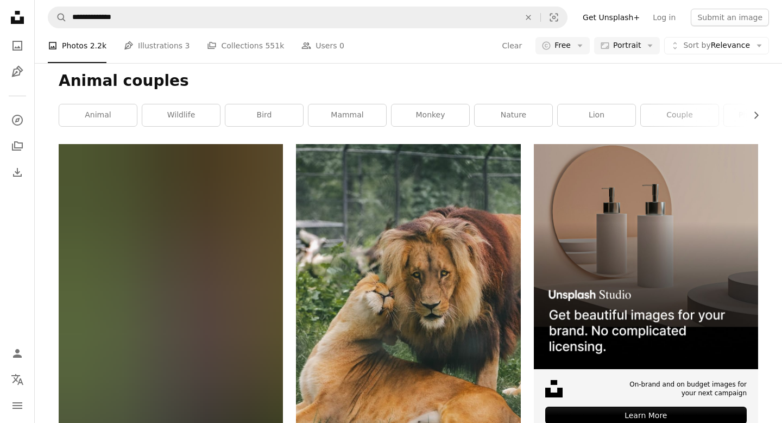
scroll to position [129, 0]
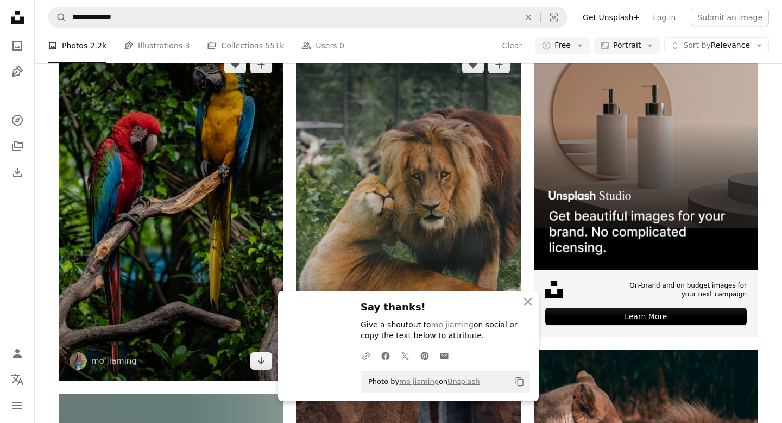
scroll to position [226, 0]
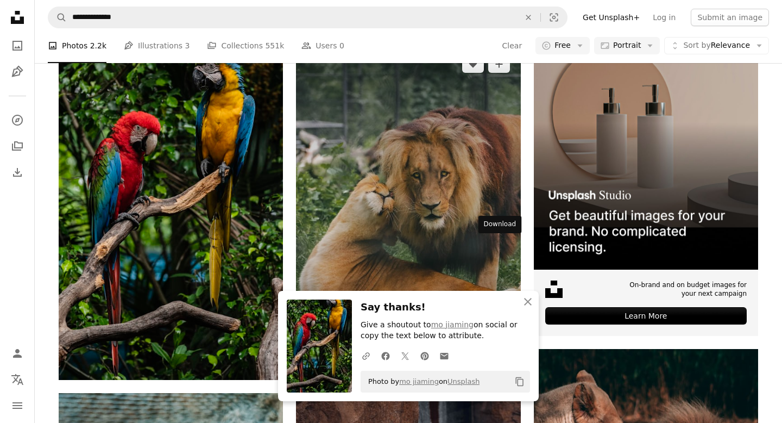
click at [495, 353] on link "Arrow pointing down" at bounding box center [499, 361] width 22 height 17
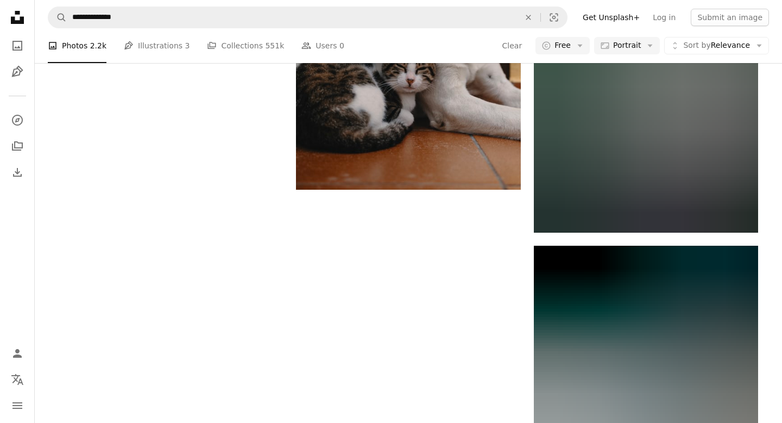
scroll to position [2399, 0]
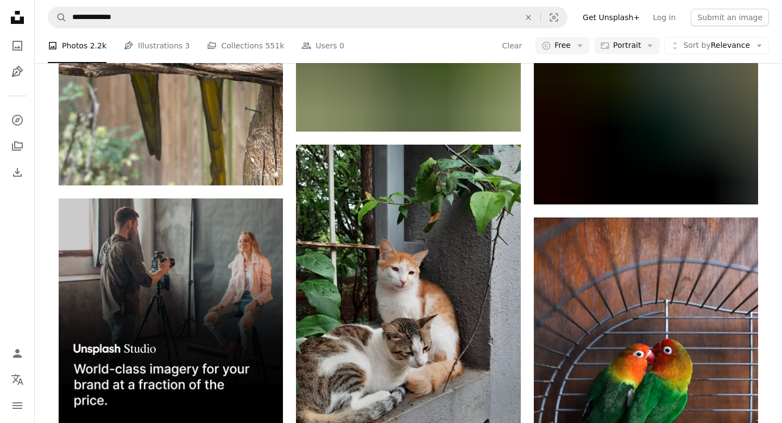
scroll to position [3502, 0]
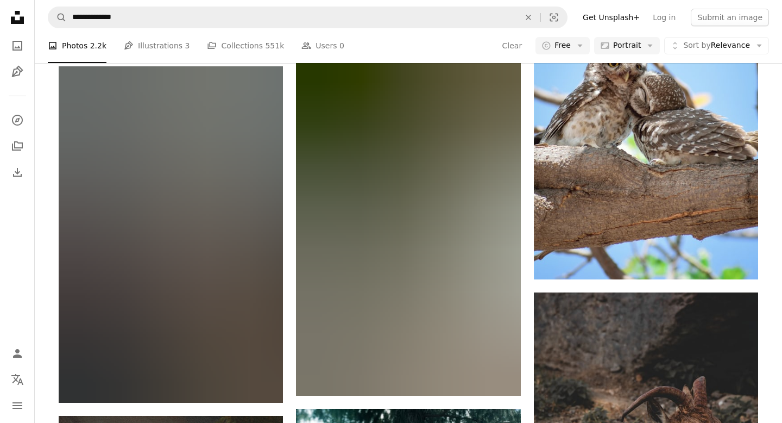
scroll to position [8844, 0]
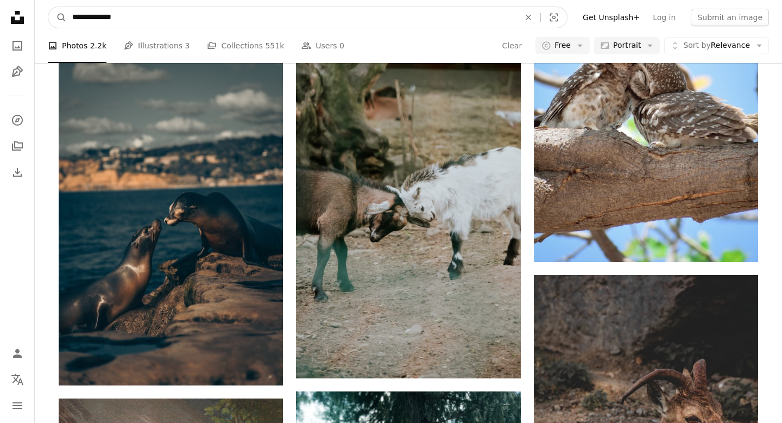
click at [294, 16] on input "**********" at bounding box center [292, 17] width 450 height 21
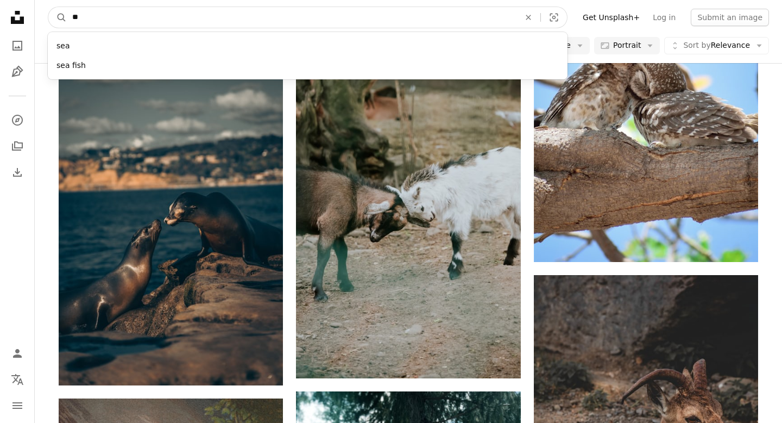
type input "*"
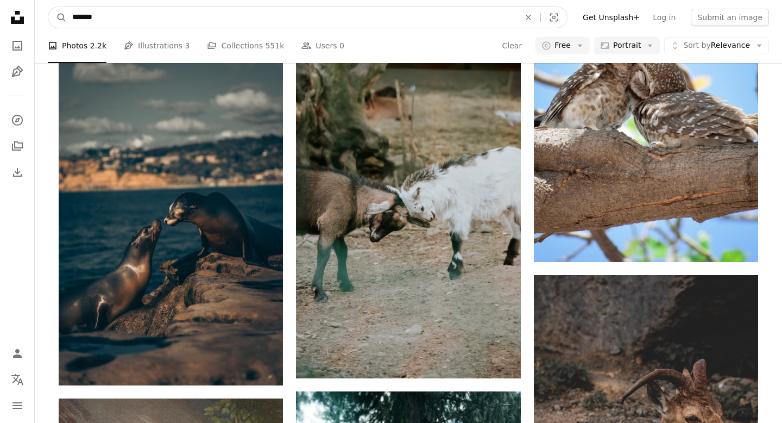
type input "********"
click button "A magnifying glass" at bounding box center [57, 17] width 18 height 21
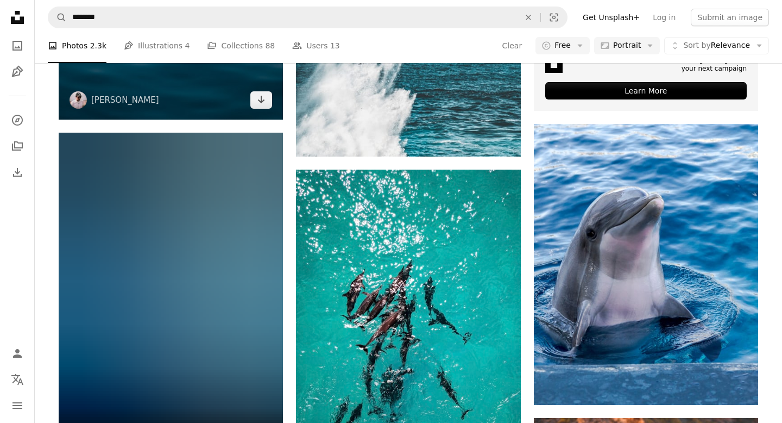
scroll to position [460, 0]
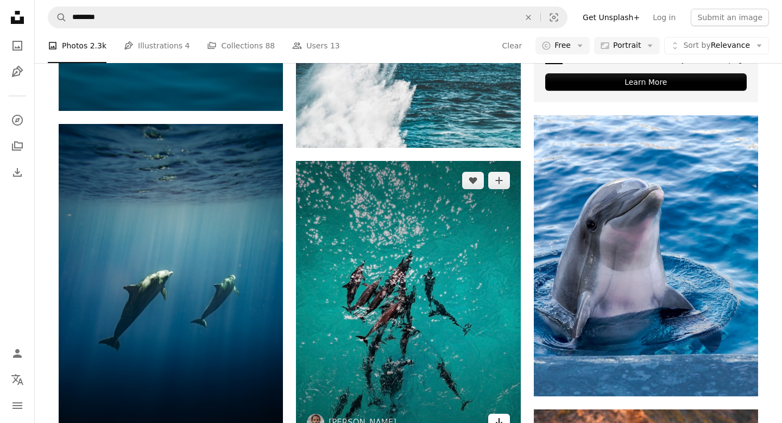
click at [494, 376] on link "Arrow pointing down" at bounding box center [499, 421] width 22 height 17
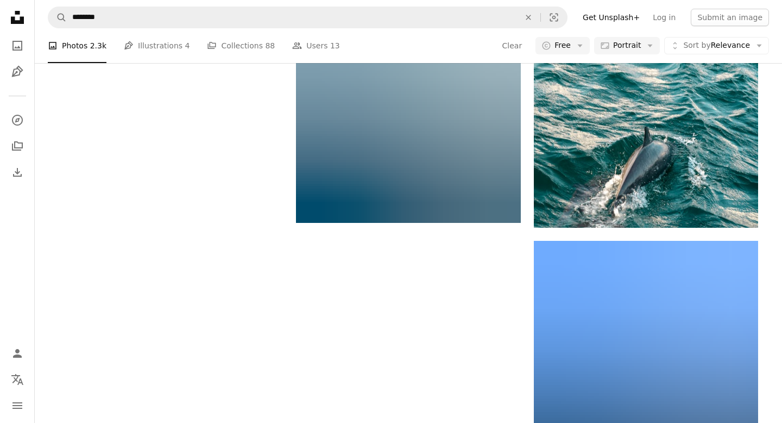
scroll to position [2333, 0]
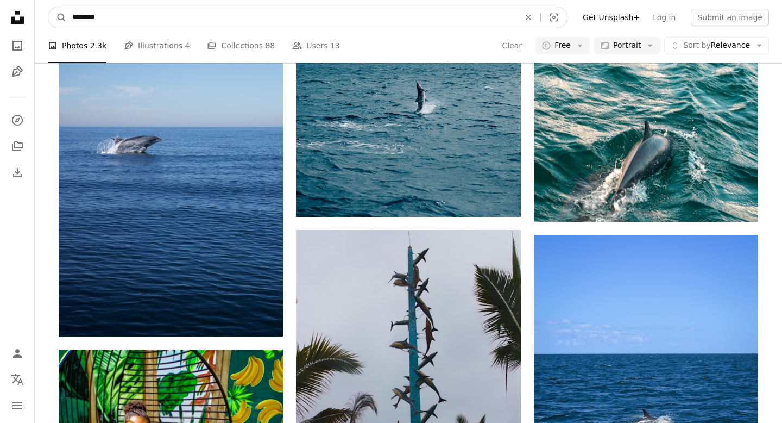
click at [345, 10] on input "********" at bounding box center [292, 17] width 450 height 21
type input "**********"
click button "A magnifying glass" at bounding box center [57, 17] width 18 height 21
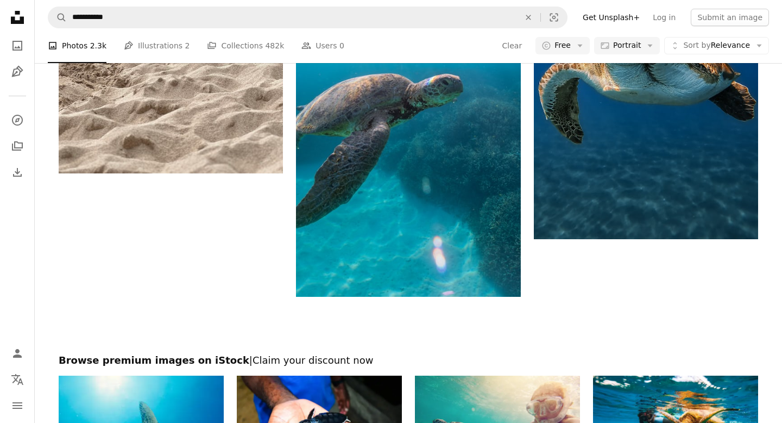
scroll to position [2428, 0]
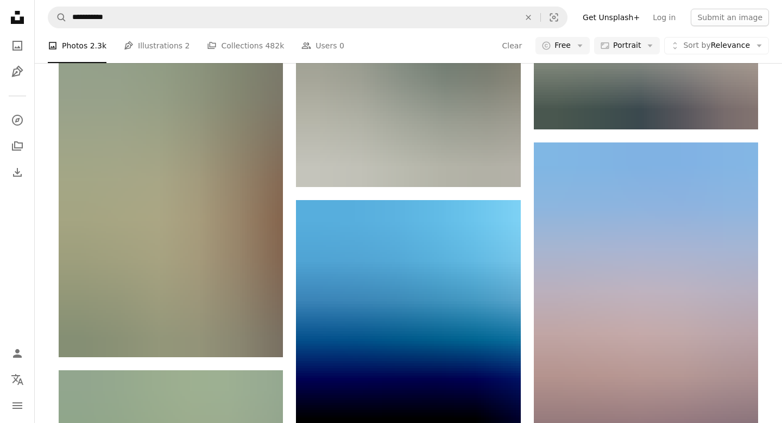
scroll to position [2889, 0]
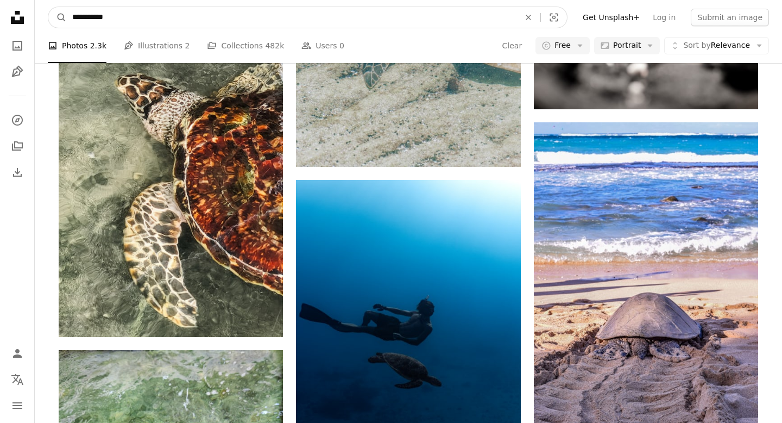
click at [311, 26] on input "**********" at bounding box center [292, 17] width 450 height 21
click at [311, 16] on input "**********" at bounding box center [292, 17] width 450 height 21
type input "***"
click button "A magnifying glass" at bounding box center [57, 17] width 18 height 21
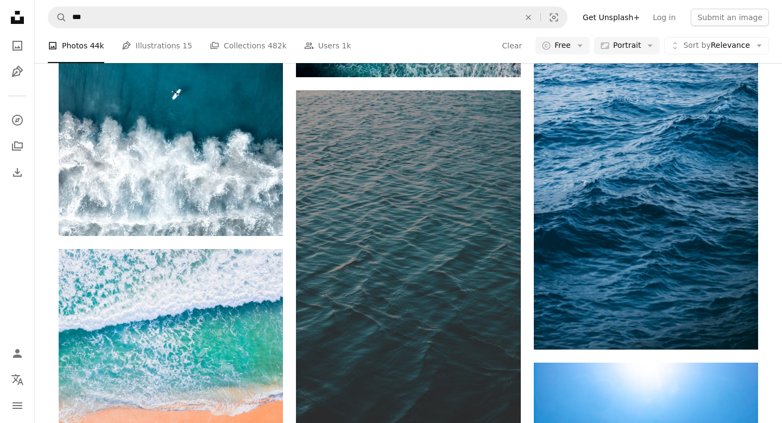
scroll to position [2010, 0]
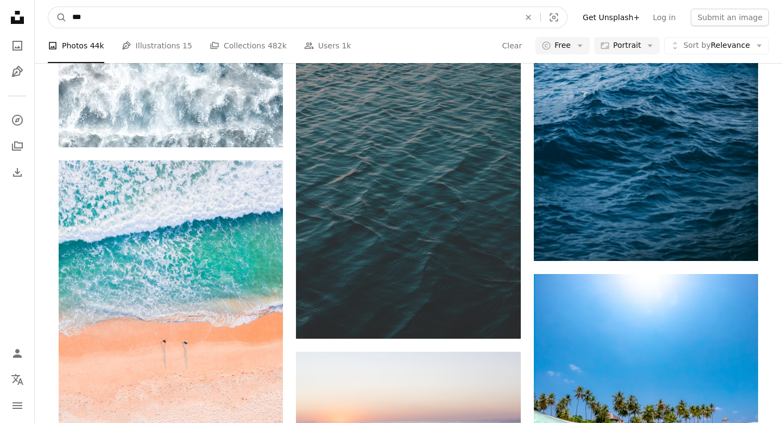
click at [264, 17] on input "***" at bounding box center [292, 17] width 450 height 21
type input "**********"
click at [48, 7] on button "A magnifying glass" at bounding box center [57, 17] width 18 height 21
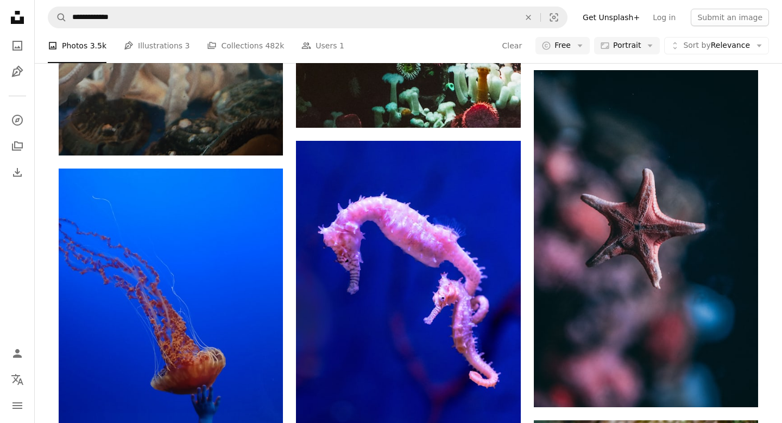
scroll to position [1186, 0]
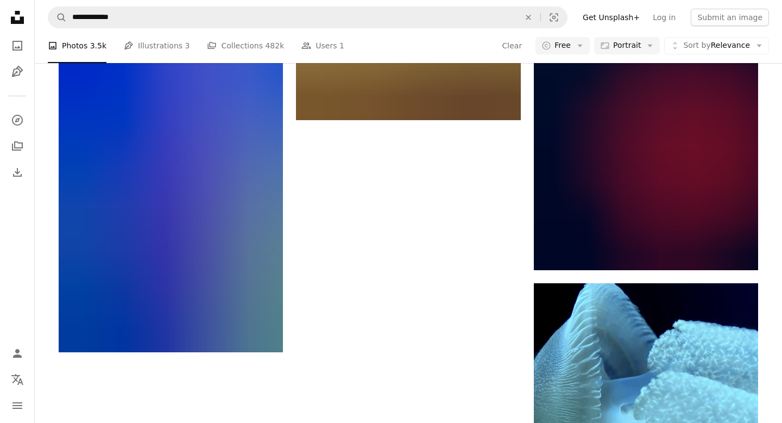
scroll to position [2297, 0]
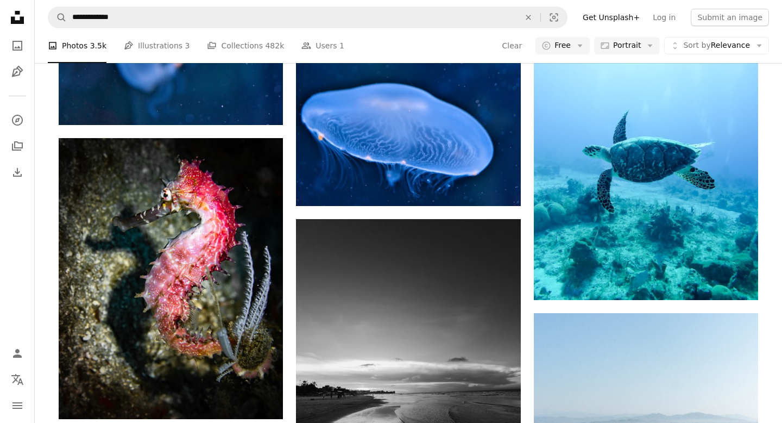
scroll to position [2946, 0]
